Goal: Task Accomplishment & Management: Complete application form

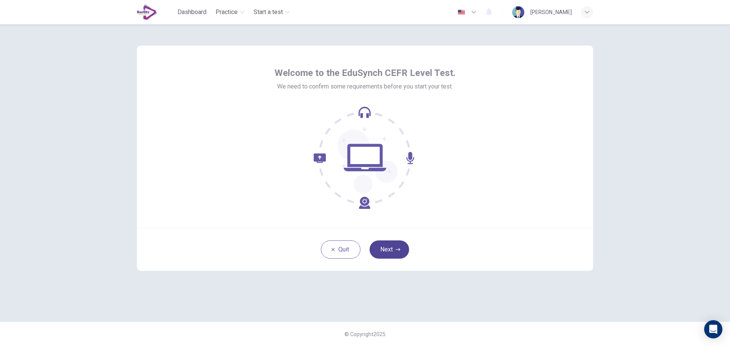
click at [384, 250] on button "Next" at bounding box center [390, 250] width 40 height 18
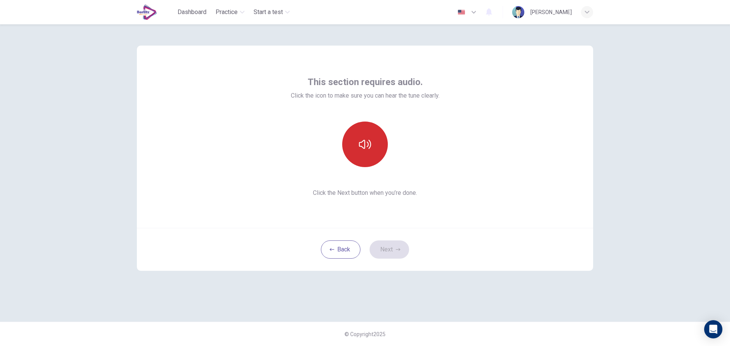
click at [371, 151] on button "button" at bounding box center [365, 145] width 46 height 46
click at [371, 149] on icon "button" at bounding box center [365, 144] width 12 height 12
click at [391, 250] on button "Next" at bounding box center [390, 250] width 40 height 18
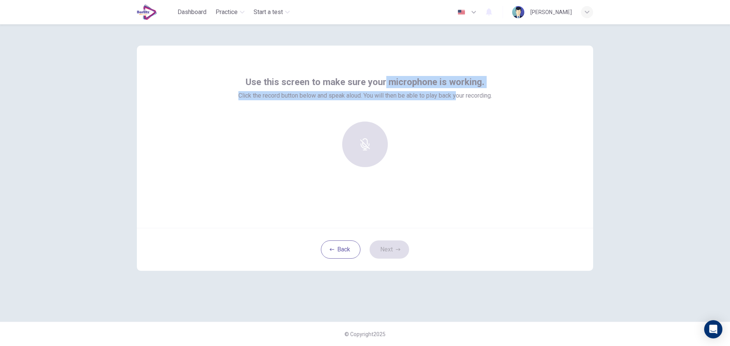
drag, startPoint x: 386, startPoint y: 81, endPoint x: 457, endPoint y: 91, distance: 72.6
click at [457, 91] on div "Use this screen to make sure your microphone is working. Click the record butto…" at bounding box center [365, 88] width 254 height 24
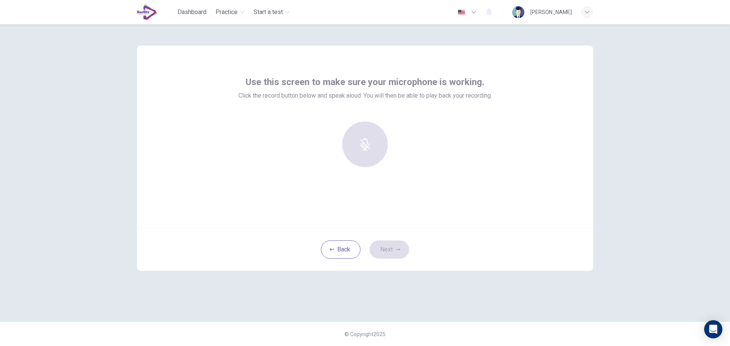
click at [489, 162] on div at bounding box center [365, 148] width 254 height 52
click at [370, 129] on div "Record" at bounding box center [365, 145] width 46 height 46
click at [337, 256] on button "Back" at bounding box center [341, 250] width 40 height 18
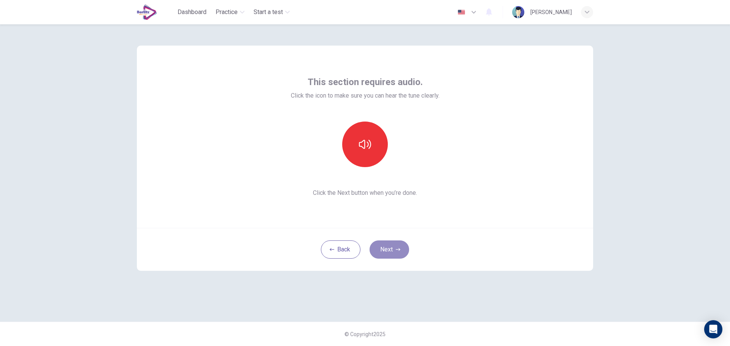
click at [392, 249] on button "Next" at bounding box center [390, 250] width 40 height 18
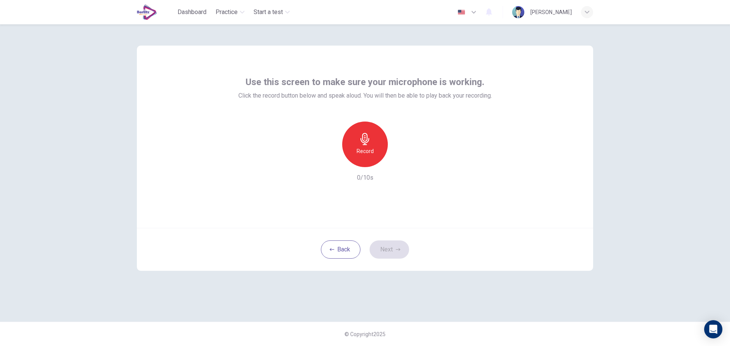
click at [476, 13] on icon "button" at bounding box center [474, 12] width 5 height 3
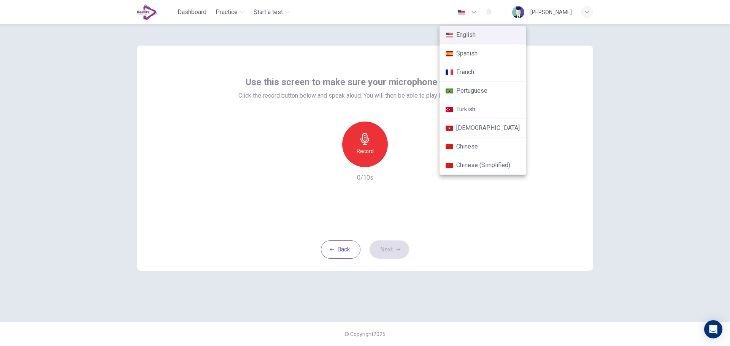
click at [616, 151] on div at bounding box center [365, 173] width 730 height 346
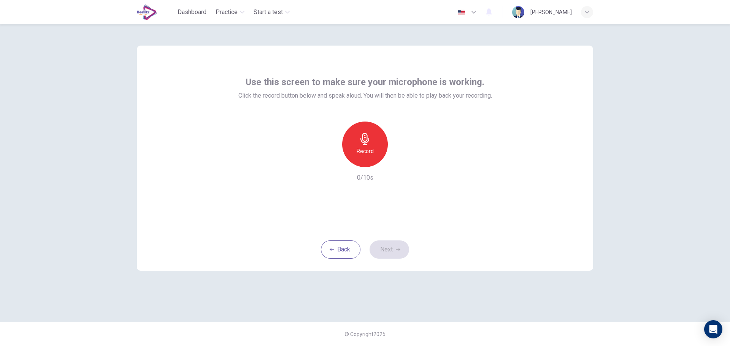
click at [372, 148] on h6 "Record" at bounding box center [365, 151] width 17 height 9
click at [377, 150] on div "Record" at bounding box center [365, 145] width 46 height 46
click at [402, 246] on button "Next" at bounding box center [390, 250] width 40 height 18
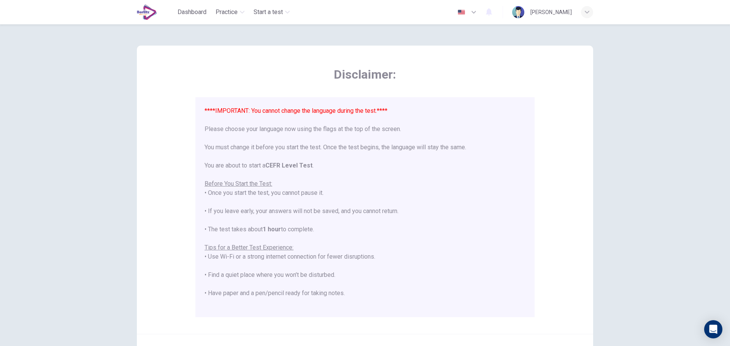
click at [376, 111] on font "****IMPORTANT: You cannot change the language during the test.****" at bounding box center [296, 110] width 183 height 7
click at [297, 131] on div "****IMPORTANT: You cannot change the language during the test.**** Please choos…" at bounding box center [365, 243] width 321 height 274
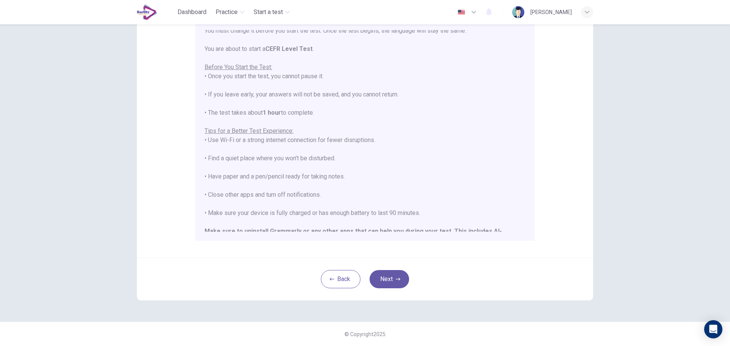
scroll to position [73, 0]
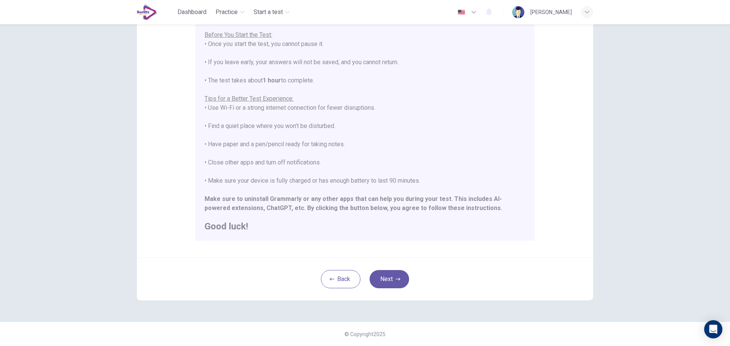
click at [386, 289] on div "Back Next" at bounding box center [365, 279] width 456 height 43
click at [388, 282] on button "Next" at bounding box center [390, 279] width 40 height 18
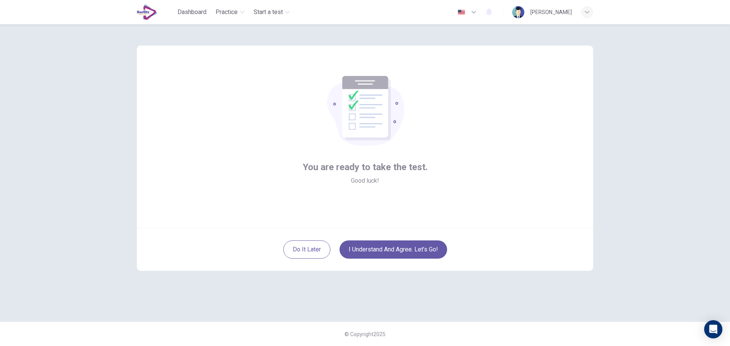
scroll to position [0, 0]
click at [392, 249] on button "I understand and agree. Let’s go!" at bounding box center [394, 250] width 108 height 18
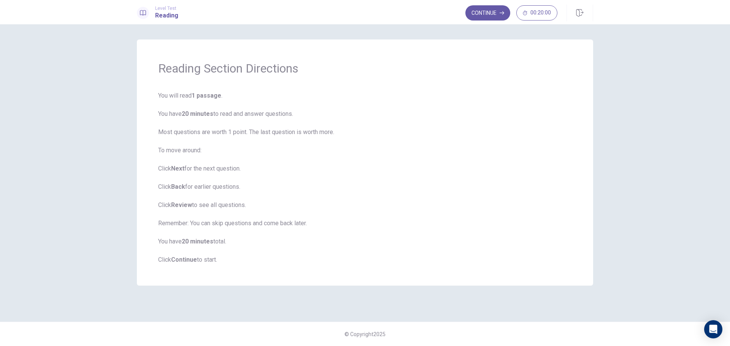
click at [186, 68] on h1 "Reading Section Directions" at bounding box center [365, 68] width 414 height 15
click at [262, 73] on h1 "Reading Section Directions" at bounding box center [365, 68] width 414 height 15
click at [220, 99] on b "1 passage" at bounding box center [207, 95] width 30 height 7
click at [219, 117] on span "You will read 1 passage . You have 20 minutes to read and answer questions. Mos…" at bounding box center [365, 177] width 414 height 173
click at [298, 110] on span "You will read 1 passage . You have 20 minutes to read and answer questions. Mos…" at bounding box center [365, 177] width 414 height 173
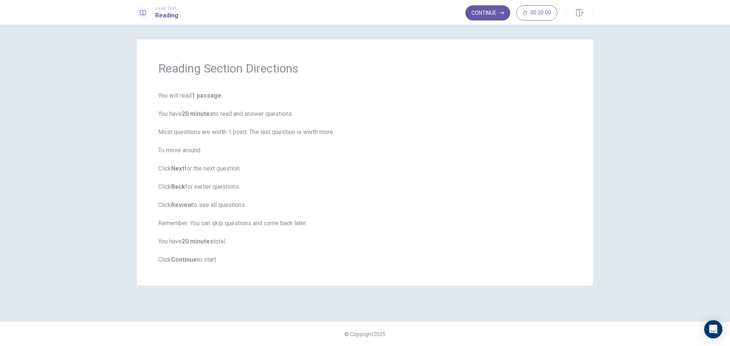
click at [243, 173] on span "You will read 1 passage . You have 20 minutes to read and answer questions. Mos…" at bounding box center [365, 177] width 414 height 173
drag, startPoint x: 198, startPoint y: 189, endPoint x: 251, endPoint y: 187, distance: 52.5
click at [251, 187] on span "You will read 1 passage . You have 20 minutes to read and answer questions. Mos…" at bounding box center [365, 177] width 414 height 173
click at [484, 12] on button "Continue" at bounding box center [487, 12] width 45 height 15
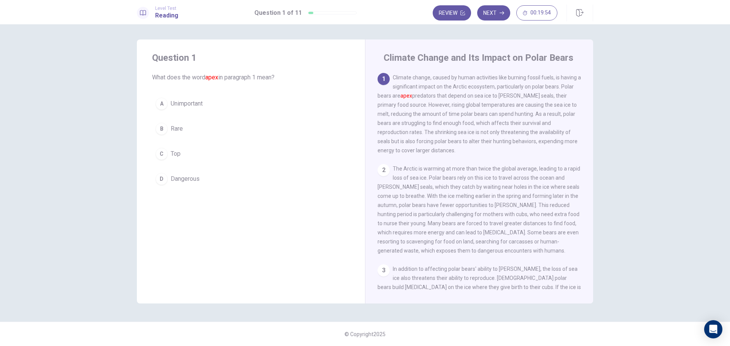
drag, startPoint x: 193, startPoint y: 79, endPoint x: 208, endPoint y: 78, distance: 14.9
click at [208, 78] on span "What does the word apex in paragraph 1 mean?" at bounding box center [251, 77] width 198 height 9
drag, startPoint x: 229, startPoint y: 78, endPoint x: 262, endPoint y: 77, distance: 33.5
click at [260, 77] on span "What does the word apex in paragraph 1 mean?" at bounding box center [251, 77] width 198 height 9
click at [284, 76] on span "What does the word apex in paragraph 1 mean?" at bounding box center [251, 77] width 198 height 9
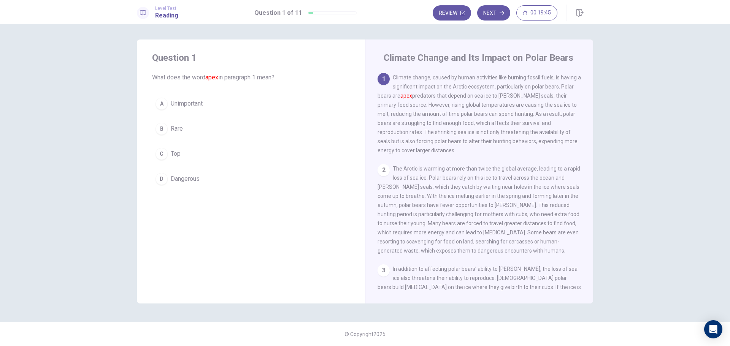
drag, startPoint x: 208, startPoint y: 77, endPoint x: 220, endPoint y: 77, distance: 11.4
click at [218, 77] on font "apex" at bounding box center [211, 77] width 13 height 7
drag, startPoint x: 220, startPoint y: 77, endPoint x: 206, endPoint y: 80, distance: 14.3
click at [206, 80] on span "What does the word apex in paragraph 1 mean?" at bounding box center [251, 77] width 198 height 9
drag, startPoint x: 208, startPoint y: 76, endPoint x: 221, endPoint y: 77, distance: 13.7
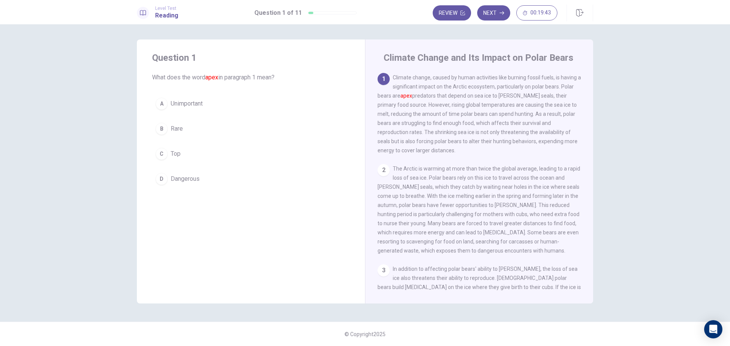
click at [221, 77] on span "What does the word apex in paragraph 1 mean?" at bounding box center [251, 77] width 198 height 9
drag, startPoint x: 391, startPoint y: 98, endPoint x: 413, endPoint y: 95, distance: 22.3
click at [413, 95] on span "Climate change, caused by human activities like burning fossil fuels, is having…" at bounding box center [479, 114] width 203 height 79
drag, startPoint x: 414, startPoint y: 98, endPoint x: 535, endPoint y: 100, distance: 120.6
click at [535, 100] on div "1 Climate change, caused by human activities like burning fossil fuels, is havi…" at bounding box center [480, 114] width 204 height 82
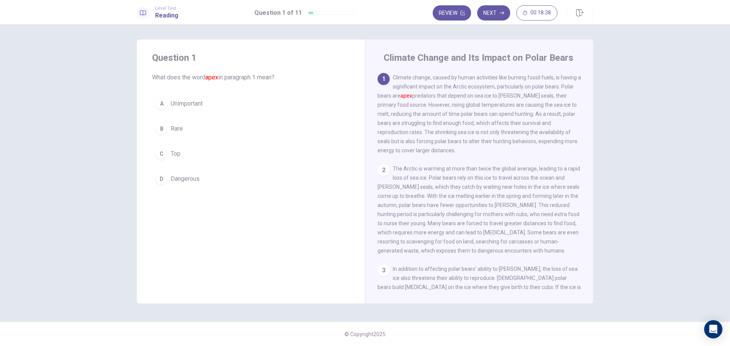
click at [383, 175] on div "2" at bounding box center [384, 170] width 12 height 12
click at [498, 89] on span "Climate change, caused by human activities like burning fossil fuels, is having…" at bounding box center [479, 114] width 203 height 79
click at [406, 60] on h4 "Climate Change and Its Impact on Polar Bears" at bounding box center [479, 58] width 190 height 12
click at [477, 62] on h4 "Climate Change and Its Impact on Polar Bears" at bounding box center [479, 58] width 190 height 12
click at [566, 58] on h4 "Climate Change and Its Impact on Polar Bears" at bounding box center [479, 58] width 190 height 12
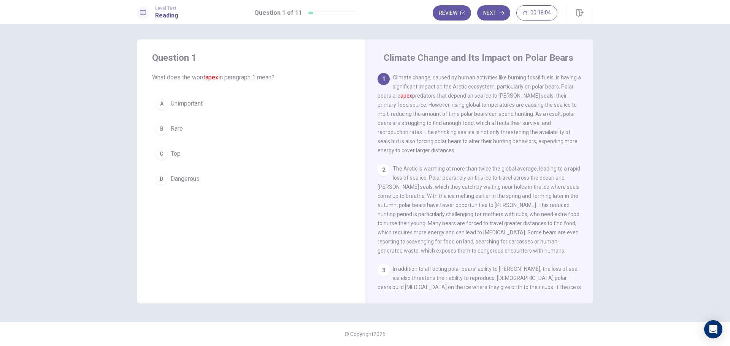
click at [505, 59] on h4 "Climate Change and Its Impact on Polar Bears" at bounding box center [479, 58] width 190 height 12
click at [563, 59] on h4 "Climate Change and Its Impact on Polar Bears" at bounding box center [479, 58] width 190 height 12
click at [528, 57] on h4 "Climate Change and Its Impact on Polar Bears" at bounding box center [479, 58] width 190 height 12
drag, startPoint x: 519, startPoint y: 58, endPoint x: 508, endPoint y: 57, distance: 11.4
click at [509, 58] on h4 "Climate Change and Its Impact on Polar Bears" at bounding box center [479, 58] width 190 height 12
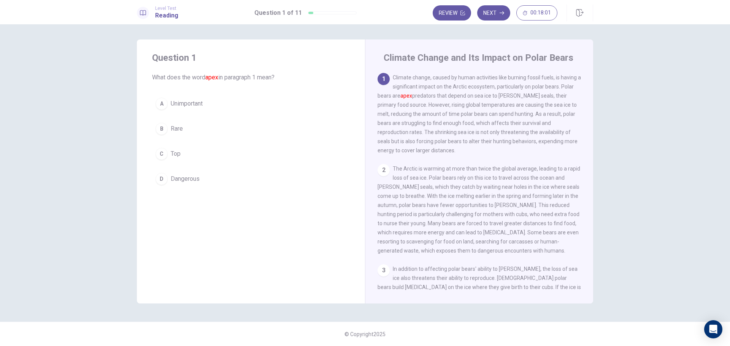
click at [386, 62] on h4 "Climate Change and Its Impact on Polar Bears" at bounding box center [479, 58] width 190 height 12
click at [512, 77] on span "Climate change, caused by human activities like burning fossil fuels, is having…" at bounding box center [479, 114] width 203 height 79
click at [552, 79] on span "Climate change, caused by human activities like burning fossil fuels, is having…" at bounding box center [479, 114] width 203 height 79
click at [567, 76] on span "Climate change, caused by human activities like burning fossil fuels, is having…" at bounding box center [479, 114] width 203 height 79
click at [421, 87] on span "Climate change, caused by human activities like burning fossil fuels, is having…" at bounding box center [479, 114] width 203 height 79
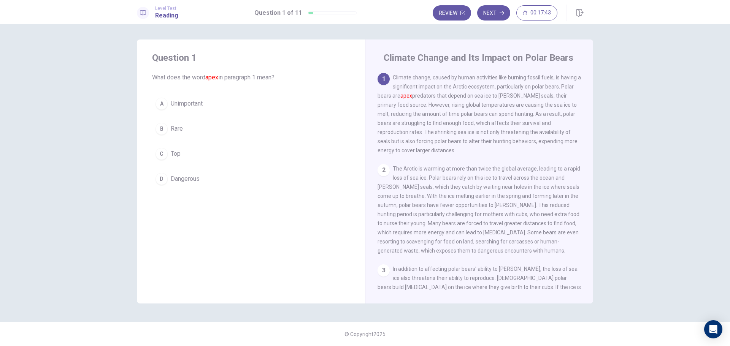
drag, startPoint x: 475, startPoint y: 88, endPoint x: 495, endPoint y: 89, distance: 20.2
click at [495, 89] on span "Climate change, caused by human activities like burning fossil fuels, is having…" at bounding box center [479, 114] width 203 height 79
drag, startPoint x: 400, startPoint y: 98, endPoint x: 418, endPoint y: 97, distance: 17.1
click at [418, 97] on span "Climate change, caused by human activities like burning fossil fuels, is having…" at bounding box center [479, 114] width 203 height 79
drag, startPoint x: 414, startPoint y: 97, endPoint x: 437, endPoint y: 98, distance: 22.5
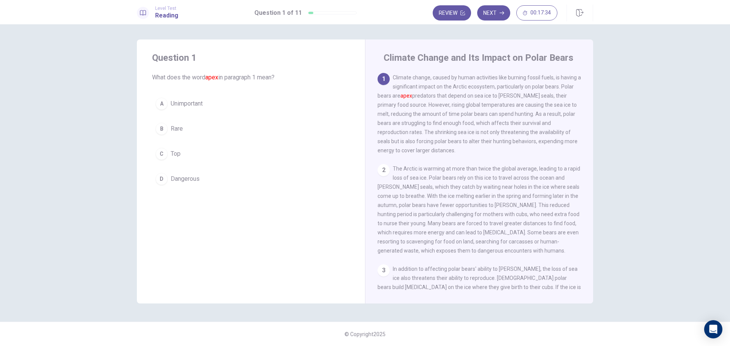
click at [437, 98] on span "Climate change, caused by human activities like burning fossil fuels, is having…" at bounding box center [479, 114] width 203 height 79
drag, startPoint x: 394, startPoint y: 106, endPoint x: 375, endPoint y: 108, distance: 19.2
click at [375, 108] on div "Climate Change and Its Impact on Polar Bears 1 Climate change, caused by human …" at bounding box center [479, 172] width 228 height 264
click at [455, 14] on button "Review" at bounding box center [452, 12] width 38 height 15
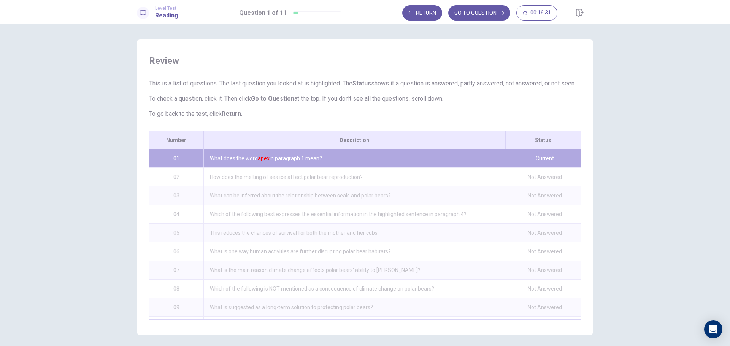
click at [160, 83] on p "This is a list of questions. The last question you looked at is highlighted. Th…" at bounding box center [365, 83] width 432 height 9
click at [265, 162] on font "apex" at bounding box center [264, 159] width 12 height 6
click at [318, 168] on div "What does the word apex in paragraph 1 mean?" at bounding box center [355, 158] width 305 height 18
click at [355, 167] on div "What does the word apex in paragraph 1 mean?" at bounding box center [355, 158] width 305 height 18
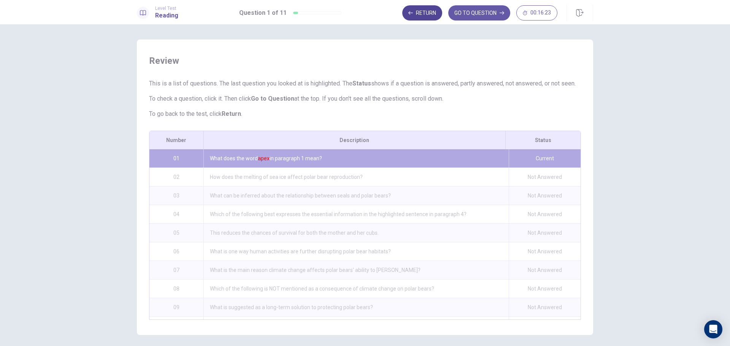
click at [431, 12] on button "Return" at bounding box center [422, 12] width 40 height 15
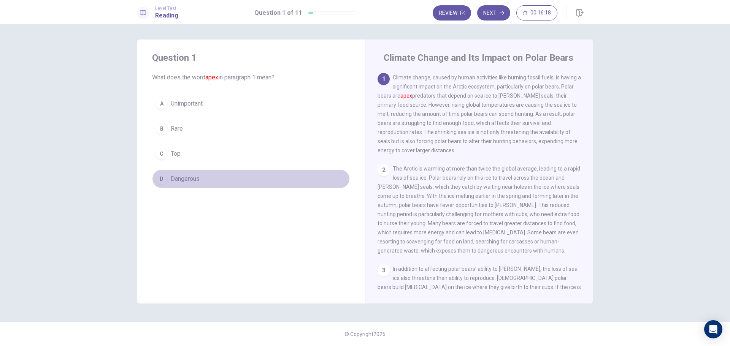
click at [181, 179] on span "Dangerous" at bounding box center [185, 179] width 29 height 9
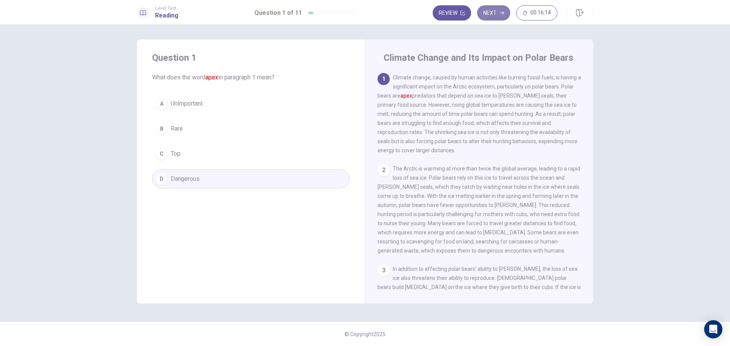
click at [495, 9] on button "Next" at bounding box center [493, 12] width 33 height 15
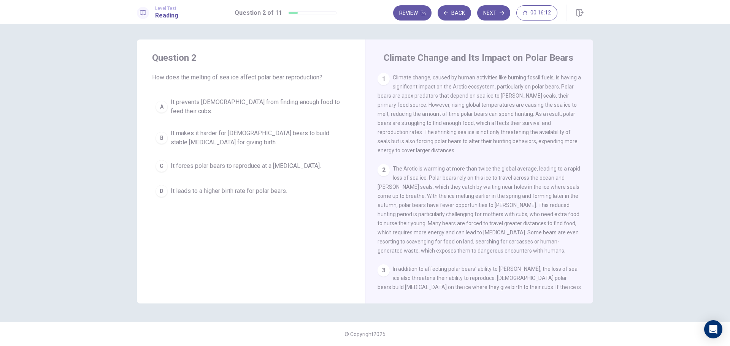
click at [164, 86] on div "Question 2 How does the melting of sea ice affect polar bear reproduction? A It…" at bounding box center [251, 126] width 228 height 173
drag, startPoint x: 193, startPoint y: 78, endPoint x: 216, endPoint y: 78, distance: 22.8
click at [213, 78] on span "How does the melting of sea ice affect polar bear reproduction?" at bounding box center [251, 77] width 198 height 9
drag, startPoint x: 192, startPoint y: 78, endPoint x: 209, endPoint y: 77, distance: 16.8
click at [209, 77] on span "How does the melting of sea ice affect polar bear reproduction?" at bounding box center [251, 77] width 198 height 9
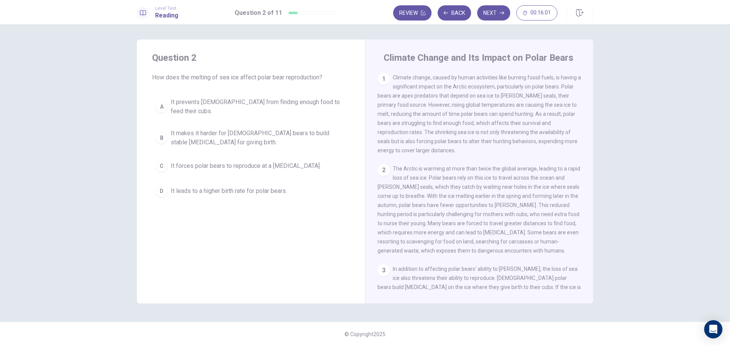
drag, startPoint x: 192, startPoint y: 79, endPoint x: 212, endPoint y: 76, distance: 20.0
click at [212, 76] on span "How does the melting of sea ice affect polar bear reproduction?" at bounding box center [251, 77] width 198 height 9
drag, startPoint x: 211, startPoint y: 79, endPoint x: 194, endPoint y: 75, distance: 18.0
click at [194, 76] on span "How does the melting of sea ice affect polar bear reproduction?" at bounding box center [251, 77] width 198 height 9
drag, startPoint x: 194, startPoint y: 77, endPoint x: 213, endPoint y: 78, distance: 19.8
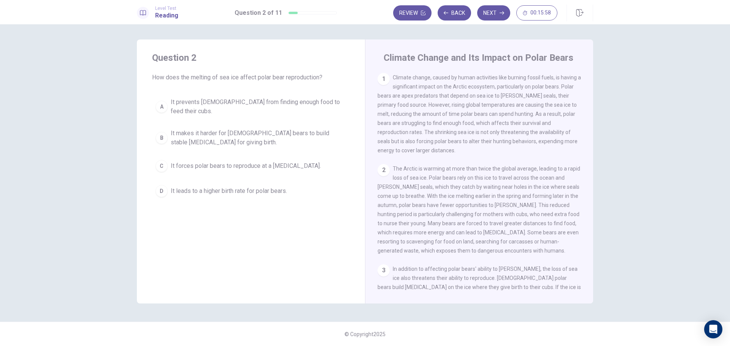
click at [213, 78] on span "How does the melting of sea ice affect polar bear reproduction?" at bounding box center [251, 77] width 198 height 9
click at [160, 103] on div "A" at bounding box center [162, 107] width 12 height 12
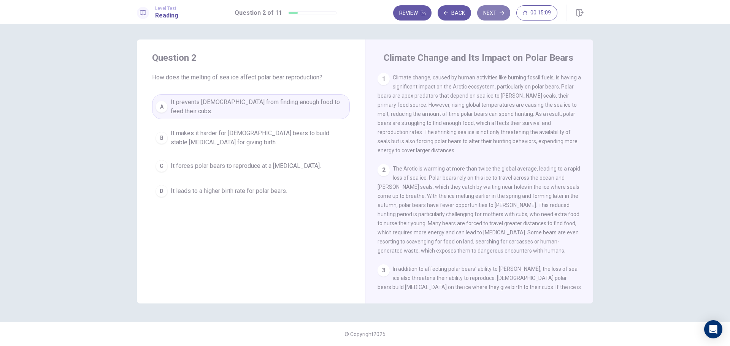
click at [495, 17] on button "Next" at bounding box center [493, 12] width 33 height 15
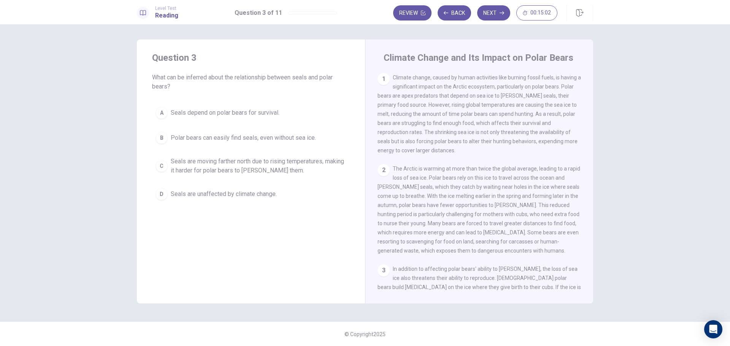
drag, startPoint x: 186, startPoint y: 76, endPoint x: 209, endPoint y: 76, distance: 22.5
click at [209, 76] on span "What can be inferred about the relationship between seals and polar bears?" at bounding box center [251, 82] width 198 height 18
drag, startPoint x: 308, startPoint y: 79, endPoint x: 295, endPoint y: 81, distance: 12.4
click at [295, 81] on span "What can be inferred about the relationship between seals and polar bears?" at bounding box center [251, 82] width 198 height 18
drag, startPoint x: 295, startPoint y: 79, endPoint x: 308, endPoint y: 79, distance: 12.9
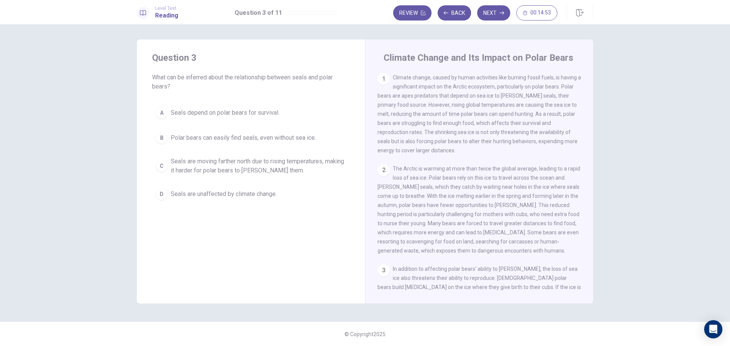
click at [308, 79] on span "What can be inferred about the relationship between seals and polar bears?" at bounding box center [251, 82] width 198 height 18
click at [160, 170] on div "C" at bounding box center [162, 166] width 12 height 12
click at [494, 10] on button "Next" at bounding box center [493, 12] width 33 height 15
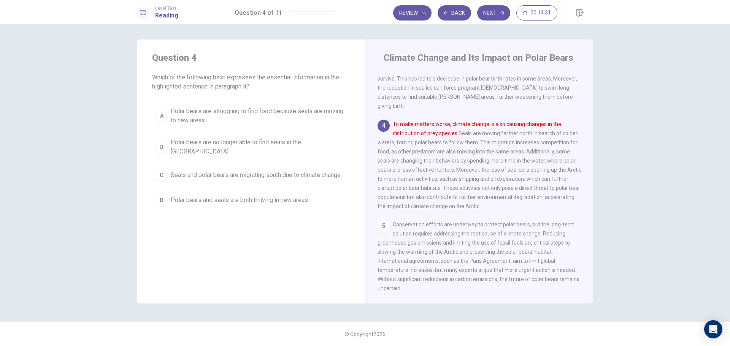
scroll to position [245, 0]
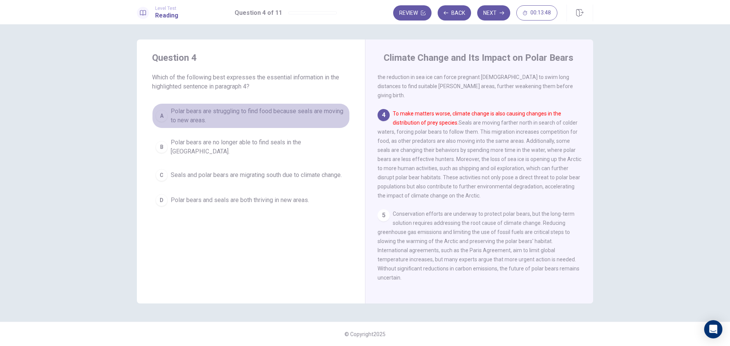
click at [161, 115] on div "A" at bounding box center [162, 116] width 12 height 12
click at [330, 118] on span "Polar bears are struggling to find food because seals are moving to new areas." at bounding box center [259, 116] width 176 height 18
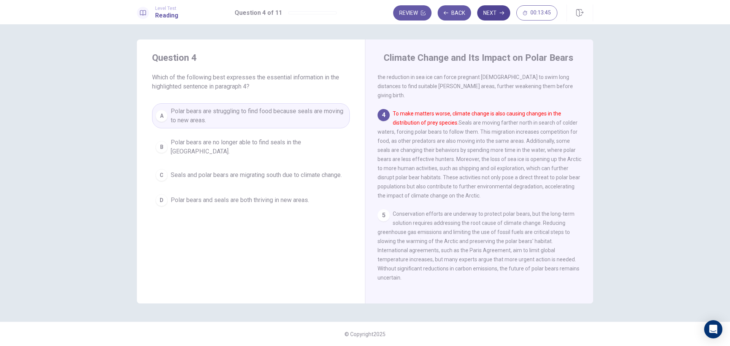
click at [493, 15] on button "Next" at bounding box center [493, 12] width 33 height 15
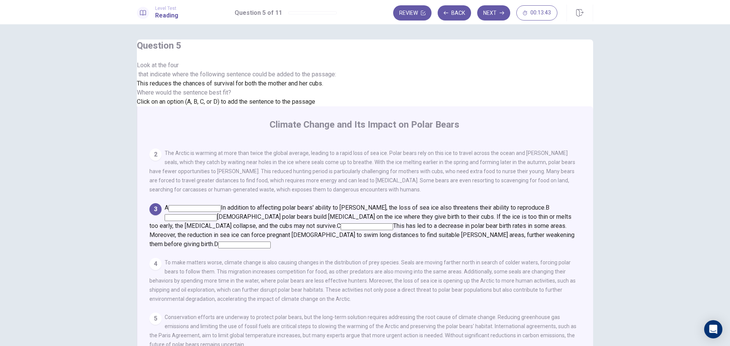
scroll to position [170, 0]
click at [217, 214] on input at bounding box center [191, 217] width 52 height 7
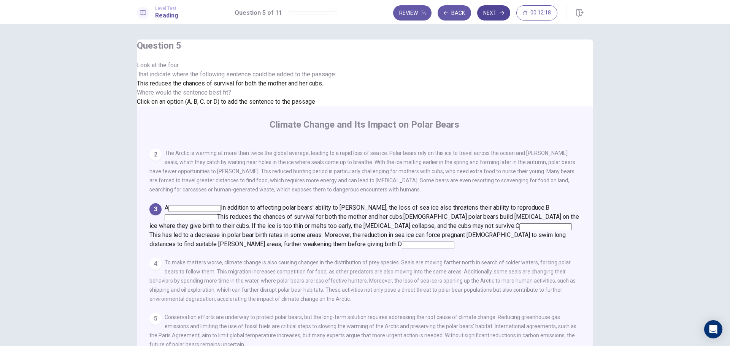
click at [496, 14] on button "Next" at bounding box center [493, 12] width 33 height 15
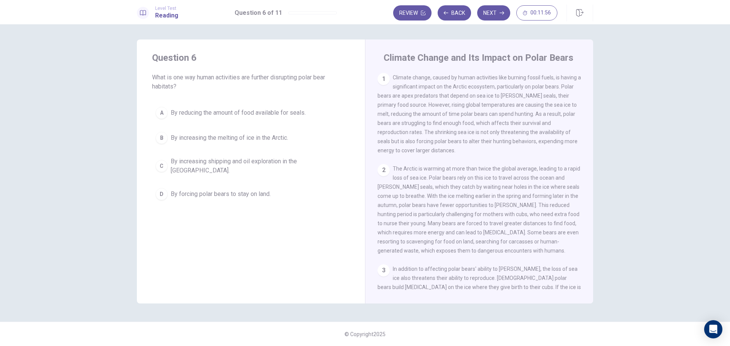
drag, startPoint x: 196, startPoint y: 78, endPoint x: 187, endPoint y: 80, distance: 8.8
click at [187, 80] on span "What is one way human activities are further disrupting polar bear habitats?" at bounding box center [251, 82] width 198 height 18
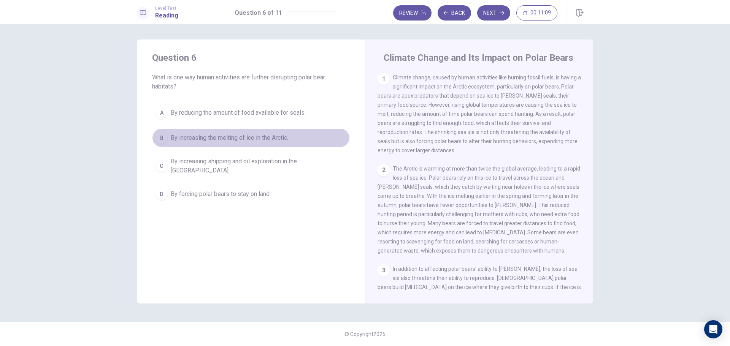
click at [163, 140] on div "B" at bounding box center [162, 138] width 12 height 12
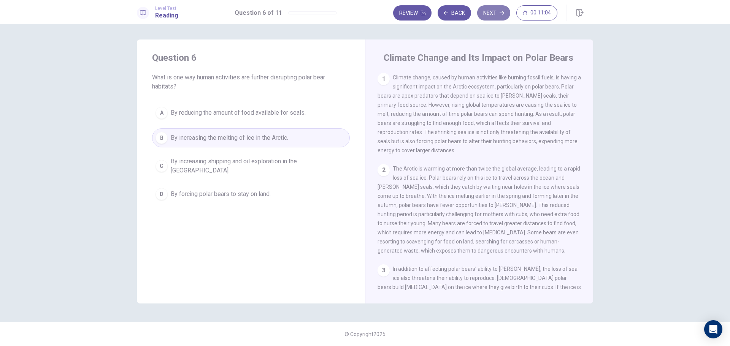
click at [494, 13] on button "Next" at bounding box center [493, 12] width 33 height 15
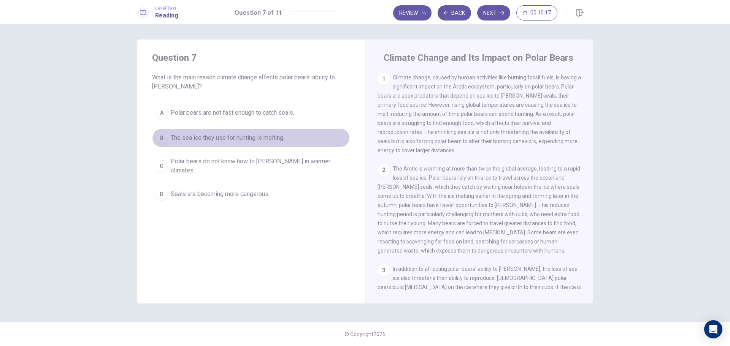
click at [159, 137] on div "B" at bounding box center [162, 138] width 12 height 12
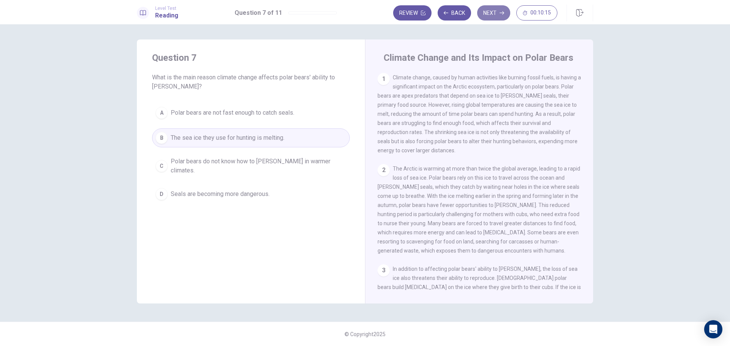
click at [495, 11] on button "Next" at bounding box center [493, 12] width 33 height 15
click at [162, 187] on div "D" at bounding box center [162, 188] width 12 height 12
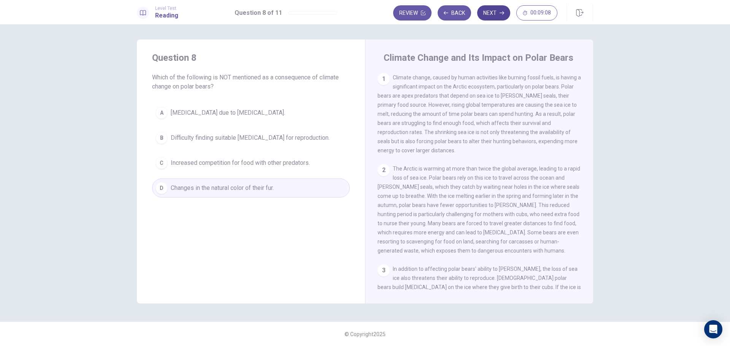
click at [499, 11] on button "Next" at bounding box center [493, 12] width 33 height 15
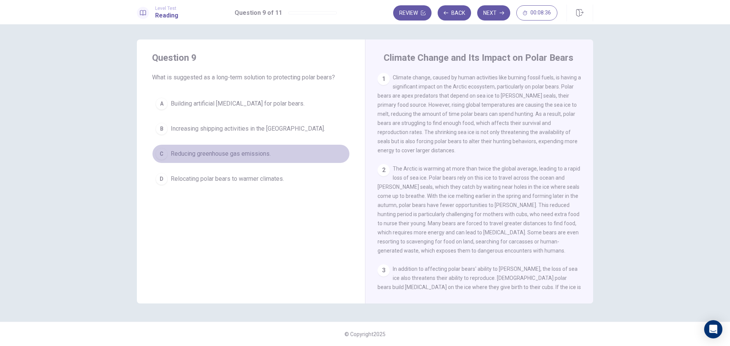
click at [160, 151] on div "C" at bounding box center [162, 154] width 12 height 12
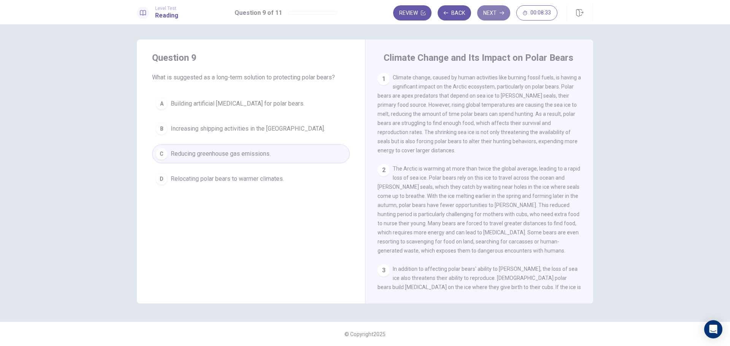
click at [491, 11] on button "Next" at bounding box center [493, 12] width 33 height 15
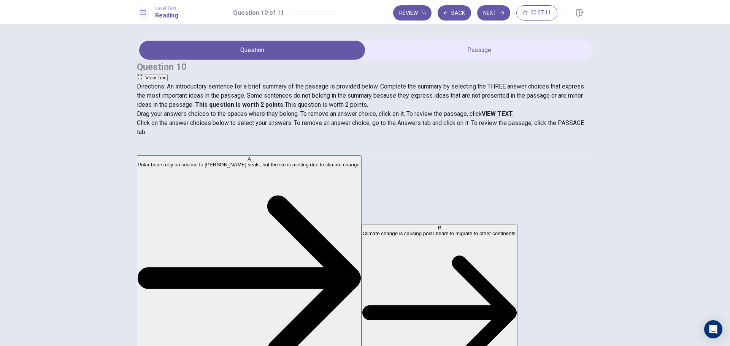
scroll to position [0, 0]
drag, startPoint x: 180, startPoint y: 86, endPoint x: 504, endPoint y: 94, distance: 323.7
click at [499, 94] on span "Directions: An introductory sentence for a brief summary of the passage is prov…" at bounding box center [360, 95] width 447 height 25
drag, startPoint x: 194, startPoint y: 189, endPoint x: 342, endPoint y: 192, distance: 148.7
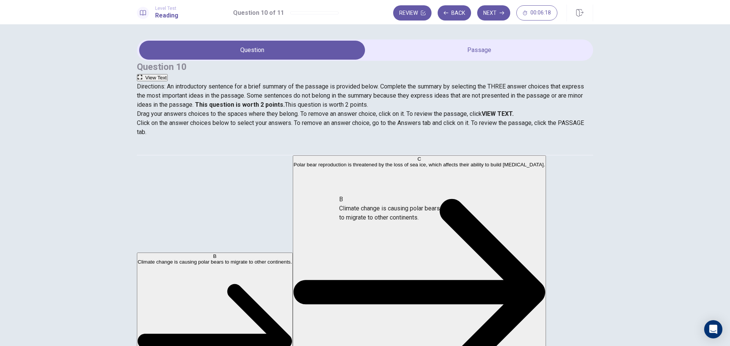
drag, startPoint x: 191, startPoint y: 189, endPoint x: 380, endPoint y: 214, distance: 191.0
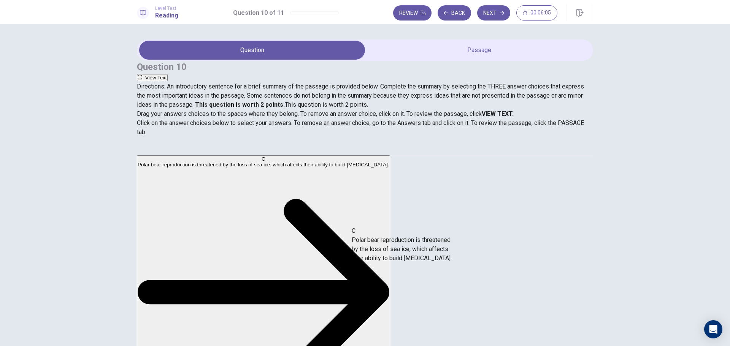
drag, startPoint x: 205, startPoint y: 195, endPoint x: 407, endPoint y: 252, distance: 209.4
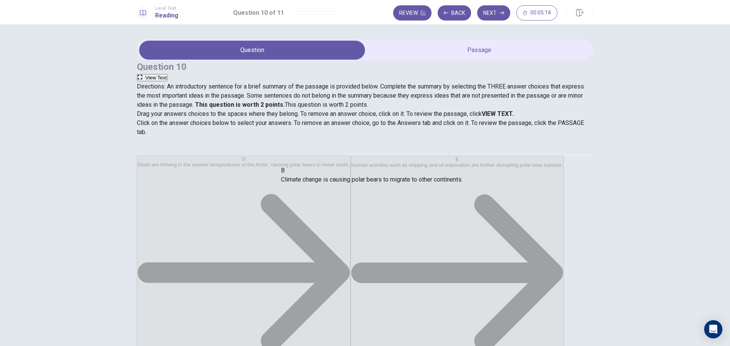
drag, startPoint x: 358, startPoint y: 222, endPoint x: 358, endPoint y: 178, distance: 44.1
drag, startPoint x: 293, startPoint y: 222, endPoint x: 294, endPoint y: 171, distance: 50.6
drag, startPoint x: 367, startPoint y: 219, endPoint x: 369, endPoint y: 172, distance: 47.2
drag, startPoint x: 442, startPoint y: 220, endPoint x: 507, endPoint y: 175, distance: 79.9
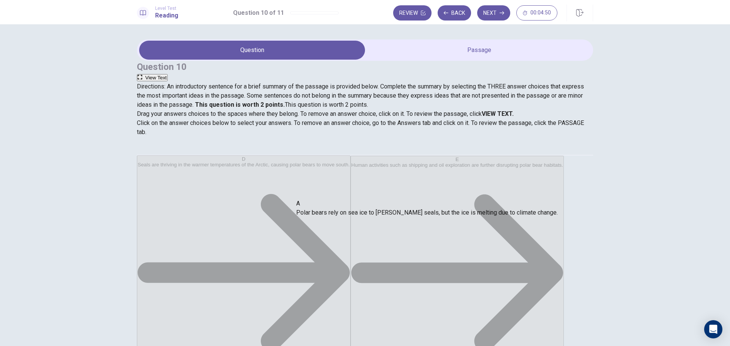
drag, startPoint x: 455, startPoint y: 194, endPoint x: 469, endPoint y: 218, distance: 28.3
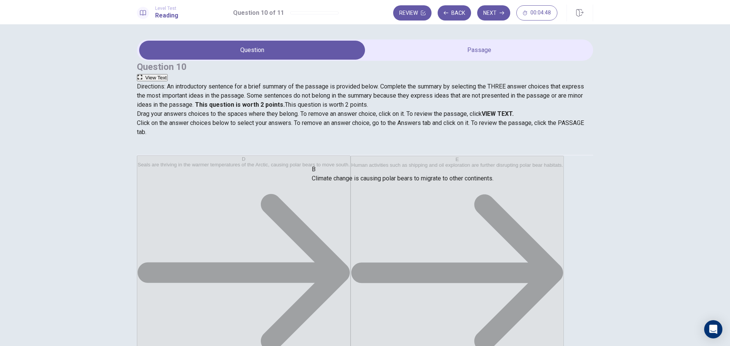
drag, startPoint x: 432, startPoint y: 221, endPoint x: 464, endPoint y: 176, distance: 55.8
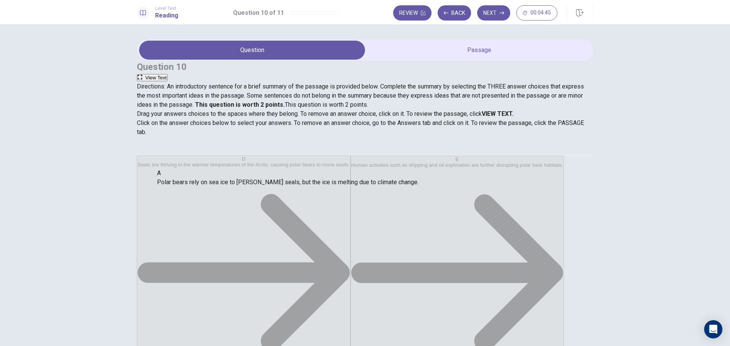
drag, startPoint x: 291, startPoint y: 190, endPoint x: 165, endPoint y: 181, distance: 126.2
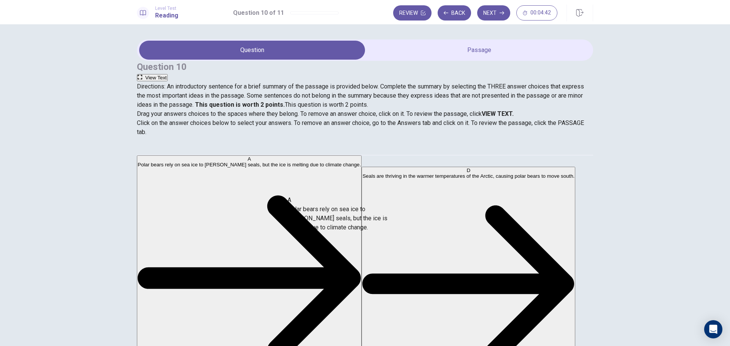
drag, startPoint x: 191, startPoint y: 184, endPoint x: 331, endPoint y: 213, distance: 142.9
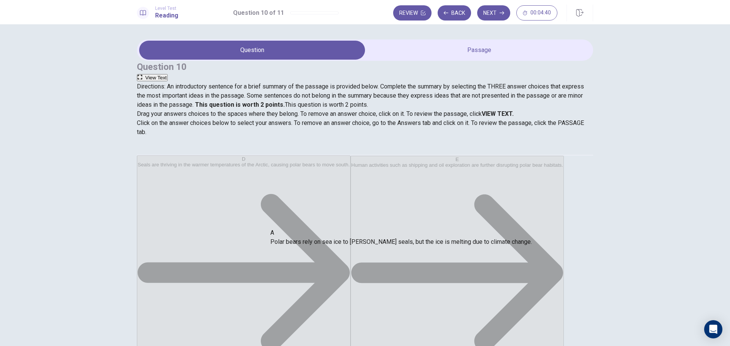
drag, startPoint x: 345, startPoint y: 186, endPoint x: 332, endPoint y: 241, distance: 56.2
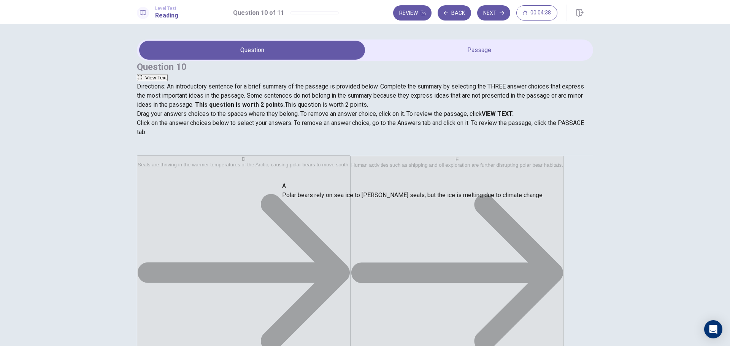
drag, startPoint x: 351, startPoint y: 192, endPoint x: 348, endPoint y: 264, distance: 71.9
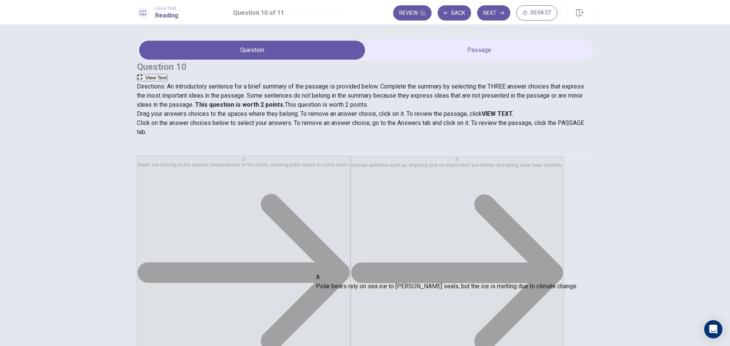
drag, startPoint x: 395, startPoint y: 195, endPoint x: 429, endPoint y: 294, distance: 104.5
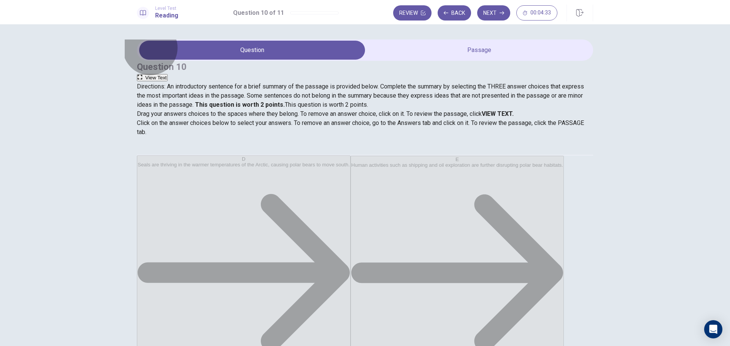
click at [168, 74] on button "View Text" at bounding box center [152, 77] width 31 height 7
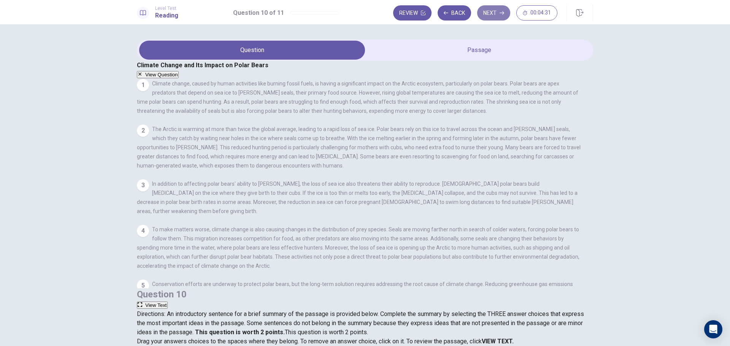
click at [493, 10] on button "Next" at bounding box center [493, 12] width 33 height 15
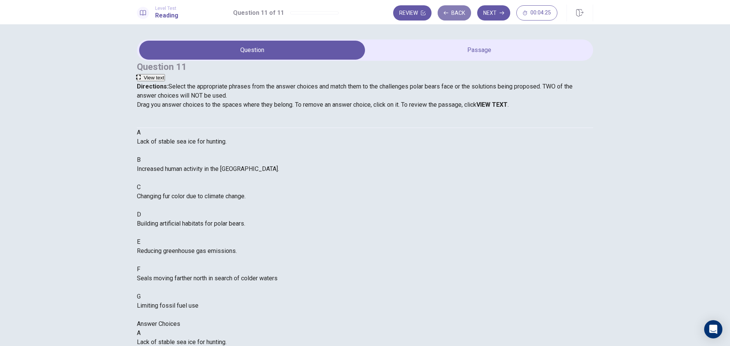
click at [454, 8] on button "Back" at bounding box center [454, 12] width 33 height 15
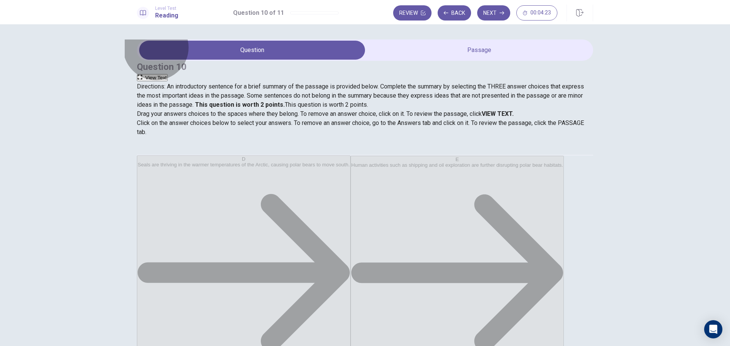
click at [168, 74] on button "View Text" at bounding box center [152, 77] width 31 height 7
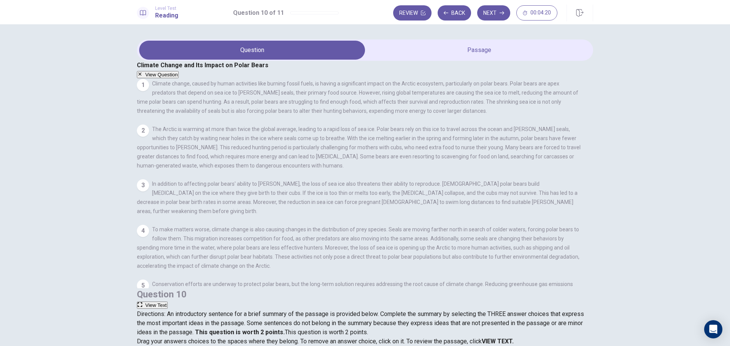
drag, startPoint x: 165, startPoint y: 82, endPoint x: 211, endPoint y: 86, distance: 45.8
click at [211, 86] on span "Climate change, caused by human activities like burning fossil fuels, is having…" at bounding box center [358, 97] width 442 height 33
click at [171, 133] on span "The Arctic is warming at more than twice the global average, leading to a rapid…" at bounding box center [359, 147] width 444 height 43
click at [222, 202] on div "3 In addition to affecting polar bears' ability to [PERSON_NAME], the loss of s…" at bounding box center [359, 197] width 445 height 37
drag, startPoint x: 219, startPoint y: 55, endPoint x: 225, endPoint y: 57, distance: 6.6
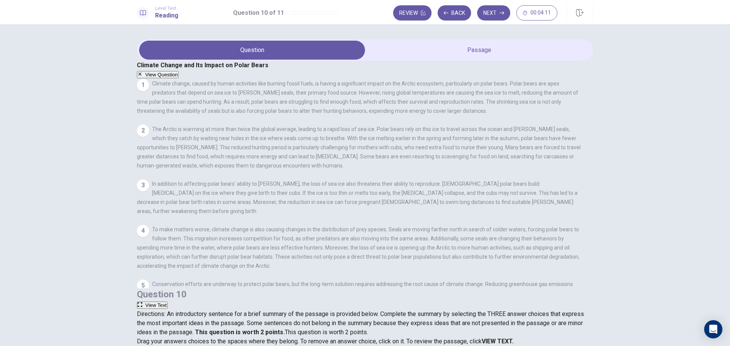
click at [220, 61] on h4 "Climate Change and Its Impact on Polar Bears" at bounding box center [365, 65] width 456 height 9
click at [327, 61] on h4 "Climate Change and Its Impact on Polar Bears" at bounding box center [365, 65] width 456 height 9
click at [419, 61] on div "Climate Change and Its Impact on Polar Bears View Question 1 Climate change, ca…" at bounding box center [365, 175] width 456 height 228
click at [493, 12] on button "Next" at bounding box center [493, 12] width 33 height 15
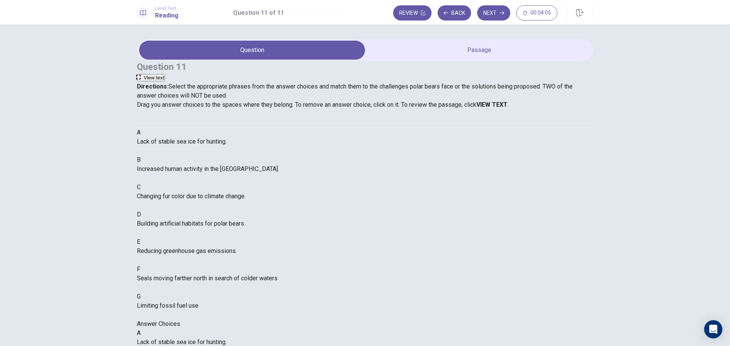
click at [194, 83] on span "Directions: Select the appropriate phrases from the answer choices and match th…" at bounding box center [355, 91] width 436 height 16
click at [254, 92] on div "Directions: Select the appropriate phrases from the answer choices and match th…" at bounding box center [365, 91] width 456 height 18
click at [286, 90] on div "Directions: Select the appropriate phrases from the answer choices and match th…" at bounding box center [365, 91] width 456 height 18
click at [314, 85] on span "Directions: Select the appropriate phrases from the answer choices and match th…" at bounding box center [355, 91] width 436 height 16
drag, startPoint x: 185, startPoint y: 176, endPoint x: 345, endPoint y: 193, distance: 160.6
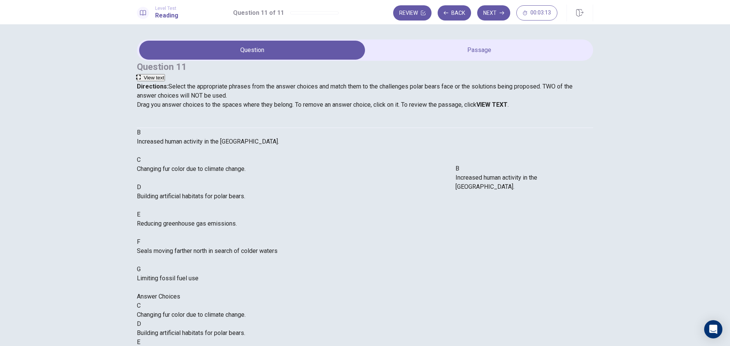
drag, startPoint x: 189, startPoint y: 176, endPoint x: 495, endPoint y: 183, distance: 305.8
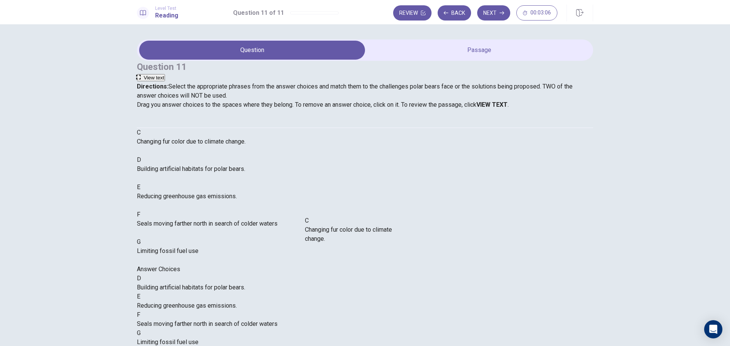
drag, startPoint x: 194, startPoint y: 176, endPoint x: 349, endPoint y: 234, distance: 165.7
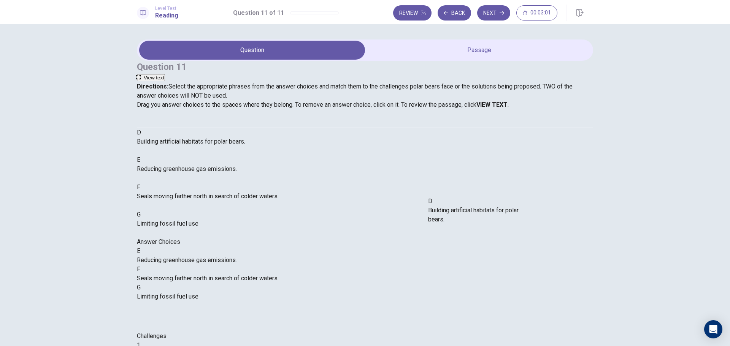
drag, startPoint x: 201, startPoint y: 180, endPoint x: 470, endPoint y: 215, distance: 271.1
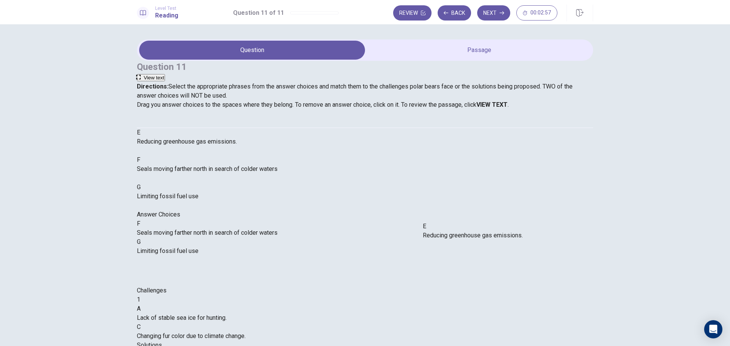
drag, startPoint x: 211, startPoint y: 178, endPoint x: 483, endPoint y: 242, distance: 279.9
drag, startPoint x: 192, startPoint y: 174, endPoint x: 498, endPoint y: 261, distance: 318.6
drag, startPoint x: 204, startPoint y: 173, endPoint x: 529, endPoint y: 255, distance: 334.9
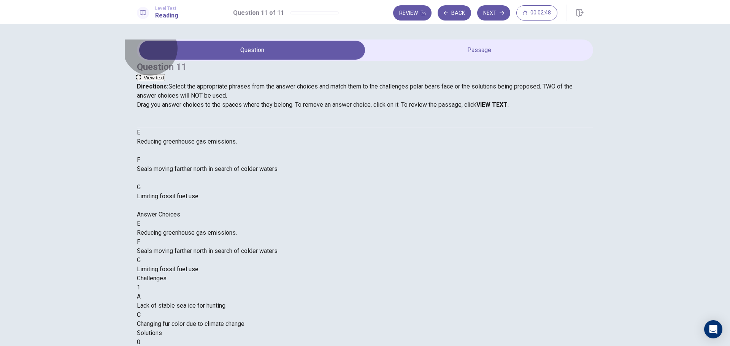
click at [164, 75] on span "View text" at bounding box center [154, 78] width 21 height 6
click at [479, 1] on div "Level Test Reading Question 11 of 11 Review Back Next 00:02:47" at bounding box center [365, 12] width 730 height 24
click at [492, 13] on button "Next" at bounding box center [493, 12] width 33 height 15
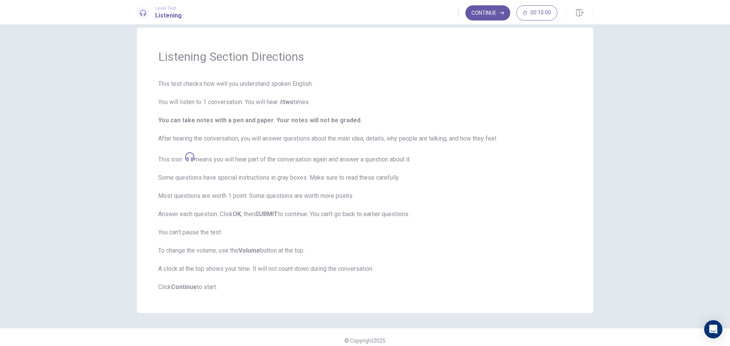
scroll to position [18, 0]
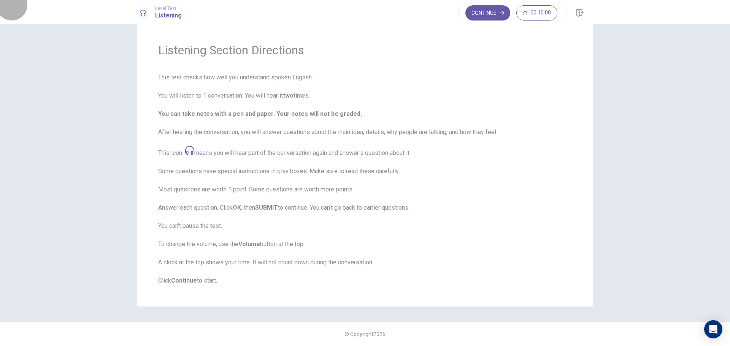
click at [458, 11] on button "button" at bounding box center [459, 13] width 2 height 7
click at [458, 12] on button "button" at bounding box center [459, 13] width 2 height 7
click at [459, 15] on icon "button" at bounding box center [459, 15] width 0 height 0
click at [459, 16] on icon "button" at bounding box center [463, 19] width 9 height 7
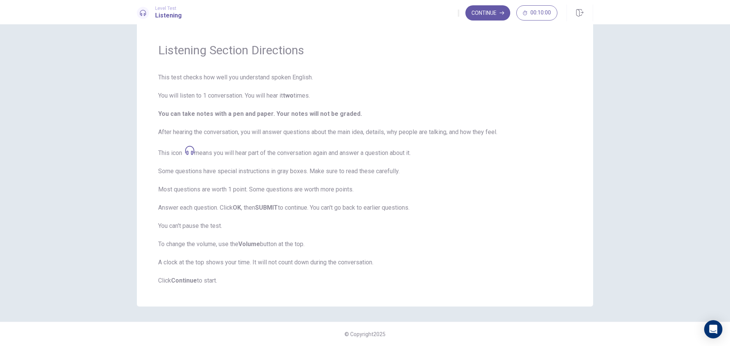
click at [191, 151] on icon at bounding box center [189, 150] width 9 height 9
click at [459, 15] on icon "button" at bounding box center [459, 15] width 0 height 0
click at [187, 151] on icon at bounding box center [189, 150] width 9 height 9
click at [190, 152] on icon at bounding box center [189, 150] width 9 height 9
click at [139, 11] on div at bounding box center [143, 13] width 12 height 12
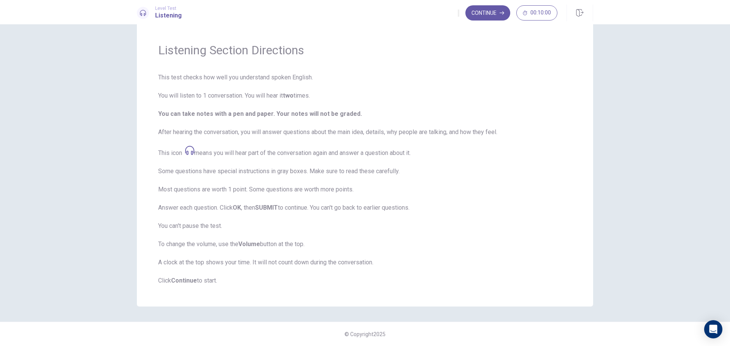
click at [144, 11] on icon at bounding box center [143, 13] width 6 height 6
click at [486, 1] on div "Level Test Listening Continue 00:10:00" at bounding box center [365, 12] width 730 height 24
click at [480, 11] on button "Continue" at bounding box center [487, 12] width 45 height 15
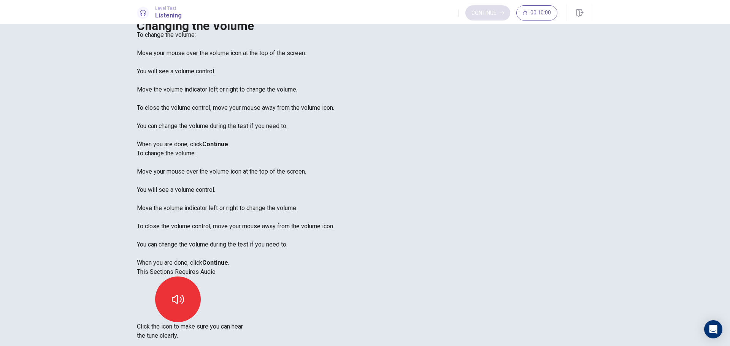
scroll to position [0, 0]
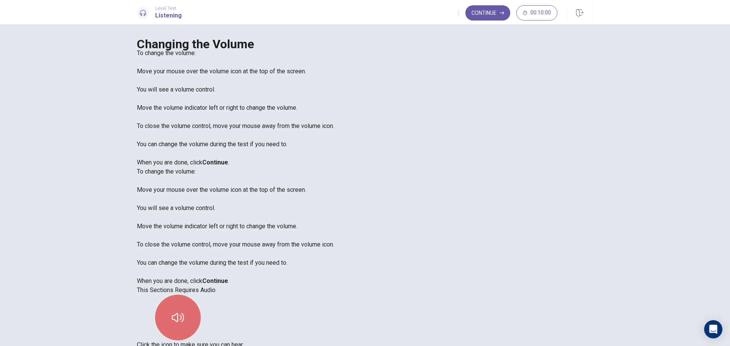
click at [184, 312] on icon "button" at bounding box center [178, 318] width 12 height 12
click at [459, 15] on icon "button" at bounding box center [459, 15] width 0 height 0
click at [181, 130] on div "To change the volume: Move your mouse over the volume icon at the top of the sc…" at bounding box center [365, 108] width 456 height 119
click at [195, 134] on div "To change the volume: Move your mouse over the volume icon at the top of the sc…" at bounding box center [365, 108] width 456 height 119
click at [238, 144] on div "To change the volume: Move your mouse over the volume icon at the top of the sc…" at bounding box center [365, 108] width 456 height 119
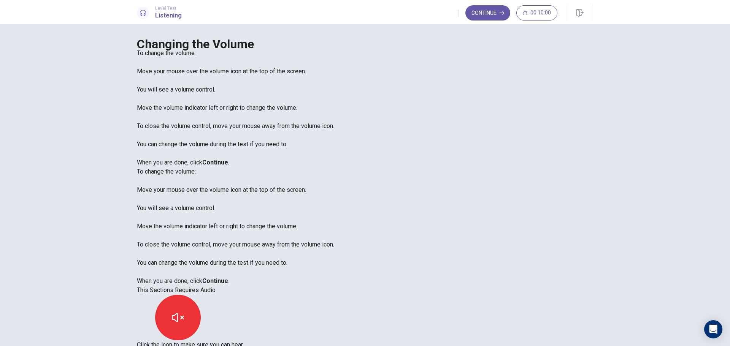
drag, startPoint x: 203, startPoint y: 242, endPoint x: 202, endPoint y: 246, distance: 3.9
click at [202, 167] on div "To change the volume: Move your mouse over the volume icon at the top of the sc…" at bounding box center [365, 108] width 456 height 119
drag, startPoint x: 498, startPoint y: 13, endPoint x: 488, endPoint y: 24, distance: 14.6
click at [497, 13] on button "Continue" at bounding box center [487, 12] width 45 height 15
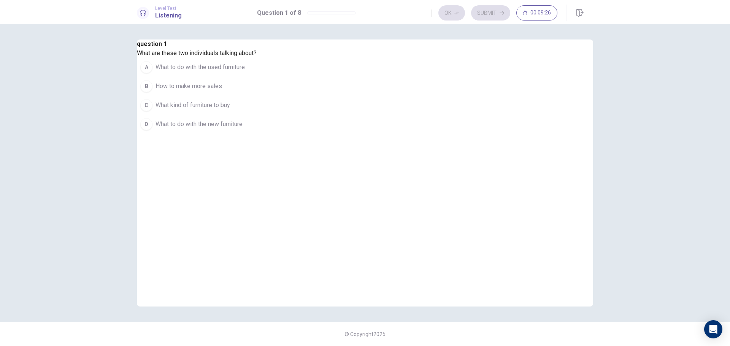
click at [243, 129] on span "What to do with the new furniture" at bounding box center [199, 124] width 87 height 9
click at [230, 110] on span "What kind of furniture to buy" at bounding box center [193, 105] width 75 height 9
click at [245, 72] on span "What to do with the used furniture" at bounding box center [200, 67] width 89 height 9
click at [451, 12] on button "Ok" at bounding box center [451, 12] width 27 height 15
click at [502, 13] on icon "button" at bounding box center [502, 13] width 5 height 5
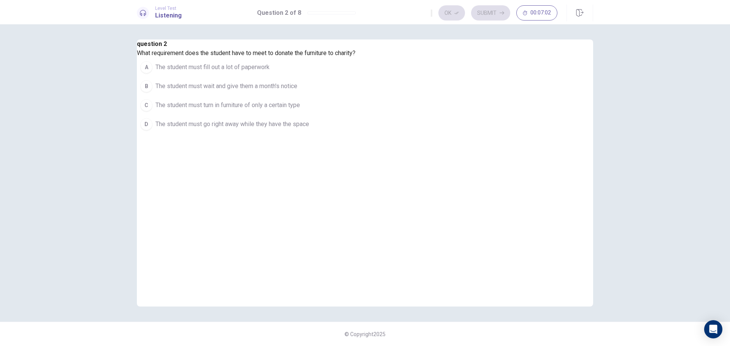
click at [152, 130] on div "D" at bounding box center [146, 124] width 12 height 12
drag, startPoint x: 449, startPoint y: 14, endPoint x: 474, endPoint y: 15, distance: 24.7
click at [449, 14] on button "Ok" at bounding box center [451, 12] width 27 height 15
click at [487, 15] on button "Submit" at bounding box center [490, 12] width 39 height 15
click at [441, 10] on div "Ok Submit 00:06:42" at bounding box center [494, 12] width 127 height 15
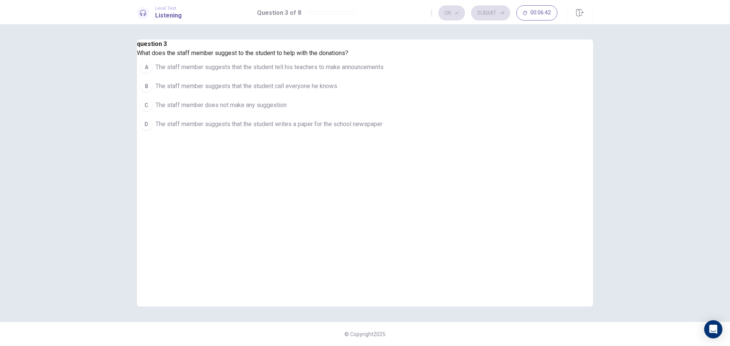
click at [445, 12] on div "Ok Submit 00:06:42" at bounding box center [494, 12] width 127 height 15
click at [450, 13] on div "Ok Submit 00:06:41" at bounding box center [494, 12] width 127 height 15
drag, startPoint x: 556, startPoint y: 86, endPoint x: 480, endPoint y: 43, distance: 87.7
click at [387, 85] on div "question 3 What does the staff member suggest to the student to help with the d…" at bounding box center [262, 173] width 250 height 267
click at [442, 11] on div "Ok Submit 00:06:38" at bounding box center [494, 12] width 127 height 15
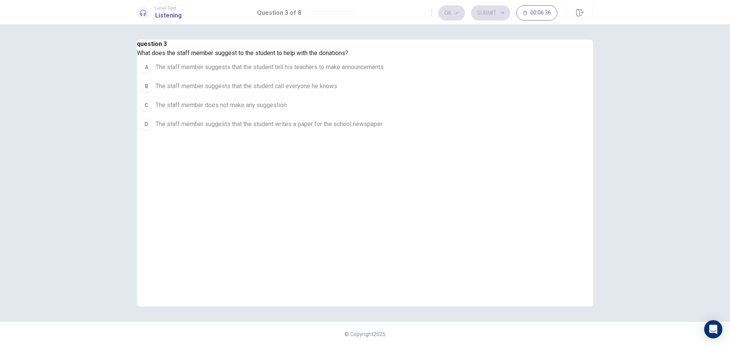
click at [141, 12] on icon at bounding box center [143, 13] width 6 height 6
click at [164, 15] on h1 "Listening" at bounding box center [168, 15] width 27 height 9
click at [176, 14] on h1 "Listening" at bounding box center [168, 15] width 27 height 9
click at [387, 112] on div "question 3 What does the staff member suggest to the student to help with the d…" at bounding box center [262, 173] width 250 height 267
click at [348, 57] on span "What does the staff member suggest to the student to help with the donations?" at bounding box center [242, 52] width 211 height 7
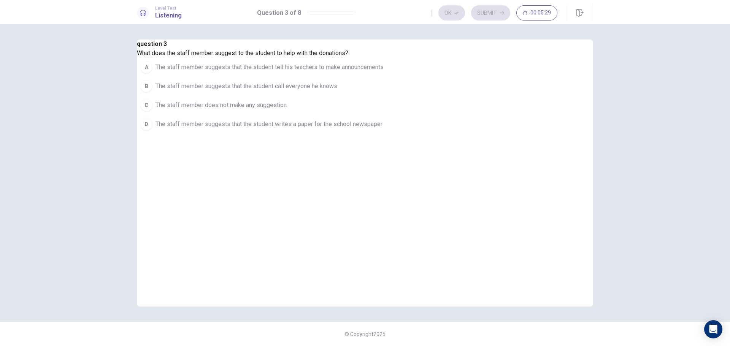
click at [152, 73] on div "A" at bounding box center [146, 67] width 12 height 12
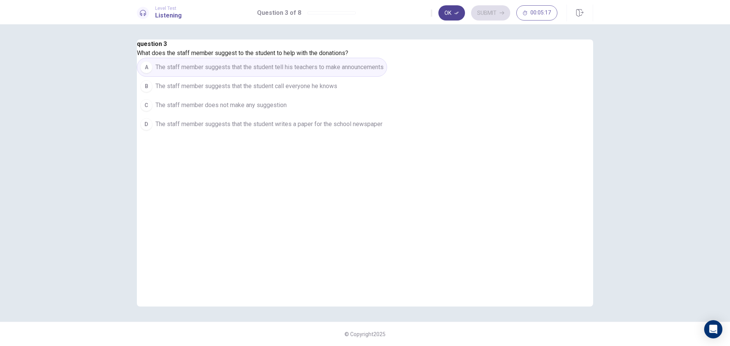
click at [449, 11] on button "Ok" at bounding box center [451, 12] width 27 height 15
click at [486, 15] on button "Submit" at bounding box center [490, 12] width 39 height 15
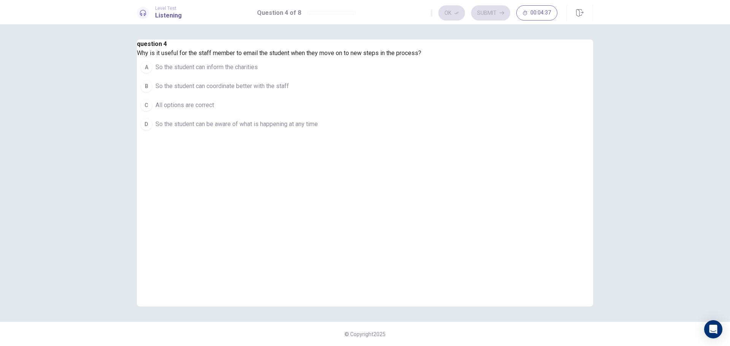
click at [152, 111] on div "C" at bounding box center [146, 105] width 12 height 12
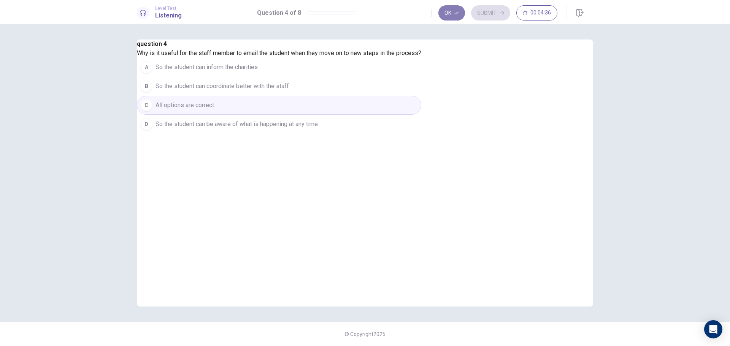
click at [448, 14] on button "Ok" at bounding box center [451, 12] width 27 height 15
click at [491, 12] on button "Submit" at bounding box center [490, 12] width 39 height 15
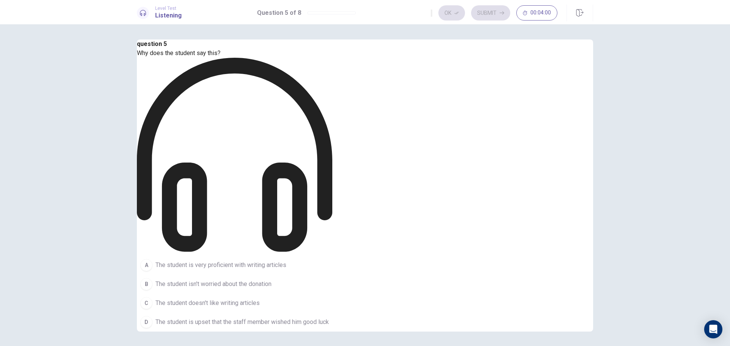
click at [332, 99] on icon at bounding box center [234, 155] width 195 height 195
click at [332, 97] on icon at bounding box center [234, 155] width 195 height 195
click at [332, 98] on icon at bounding box center [234, 155] width 195 height 195
click at [332, 100] on div "question 5 Why does the student say this? A The student is very proficient with…" at bounding box center [234, 186] width 195 height 292
click at [332, 97] on div "question 5 Why does the student say this? A The student is very proficient with…" at bounding box center [234, 186] width 195 height 292
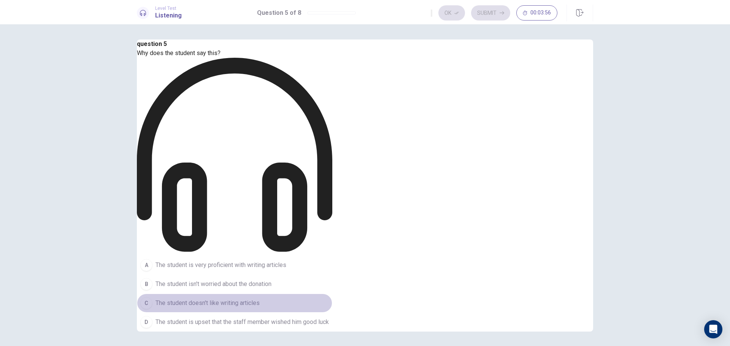
click at [260, 299] on span "The student doesn't like writing articles" at bounding box center [208, 303] width 104 height 9
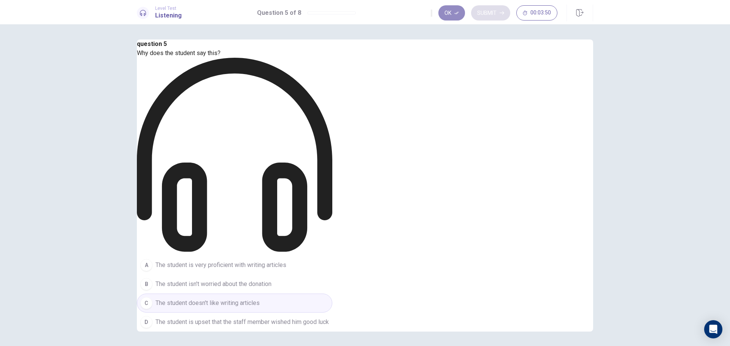
drag, startPoint x: 449, startPoint y: 8, endPoint x: 473, endPoint y: 12, distance: 25.0
click at [449, 8] on button "Ok" at bounding box center [451, 12] width 27 height 15
click at [497, 12] on button "Submit" at bounding box center [490, 12] width 39 height 15
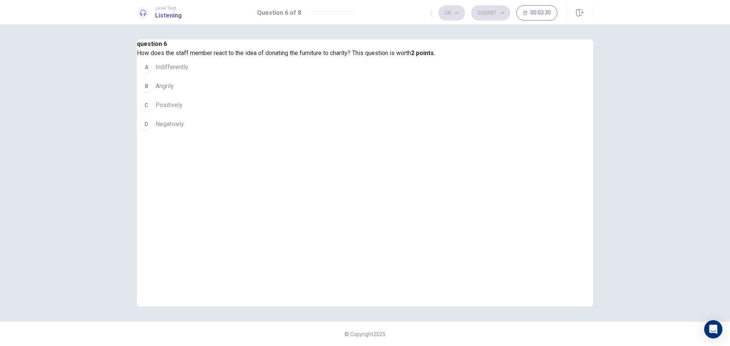
click at [152, 111] on div "C" at bounding box center [146, 105] width 12 height 12
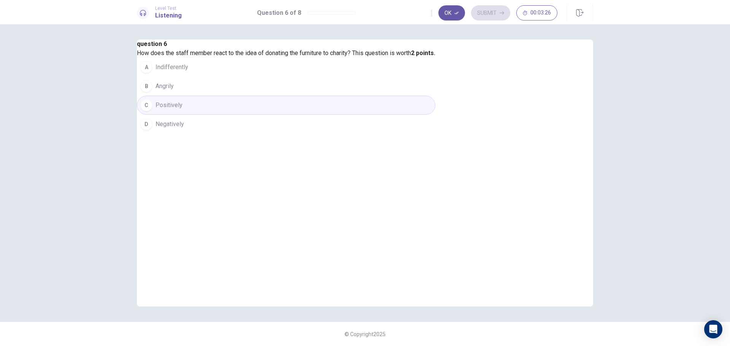
click at [452, 8] on button "Ok" at bounding box center [451, 12] width 27 height 15
click at [485, 12] on button "Submit" at bounding box center [490, 12] width 39 height 15
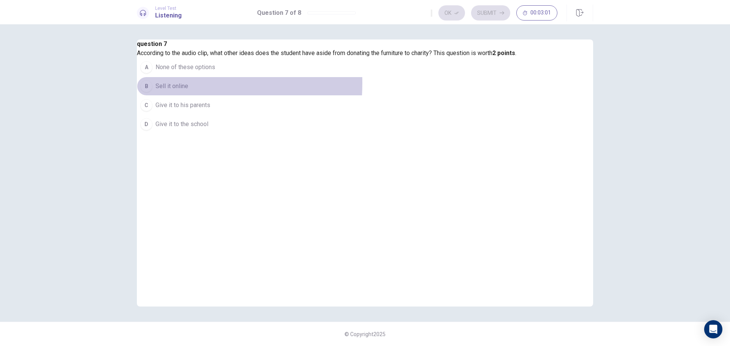
click at [152, 92] on div "B" at bounding box center [146, 86] width 12 height 12
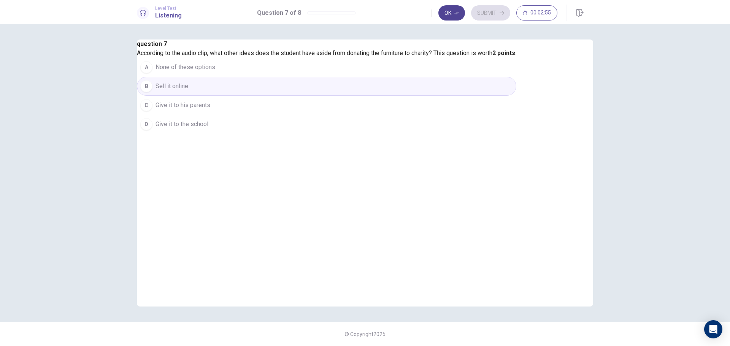
click at [455, 11] on icon "button" at bounding box center [456, 13] width 5 height 5
click at [496, 15] on button "Submit" at bounding box center [490, 12] width 39 height 15
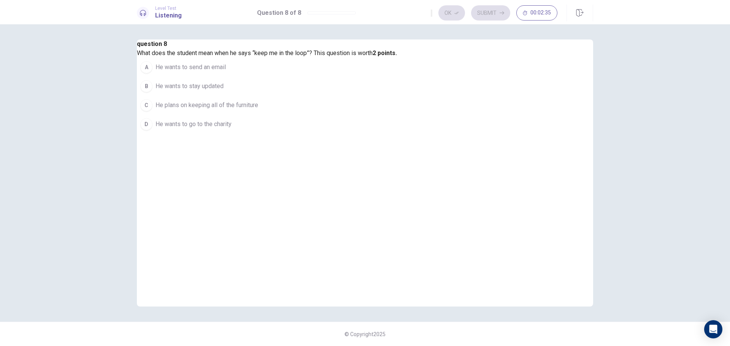
click at [152, 92] on div "B" at bounding box center [146, 86] width 12 height 12
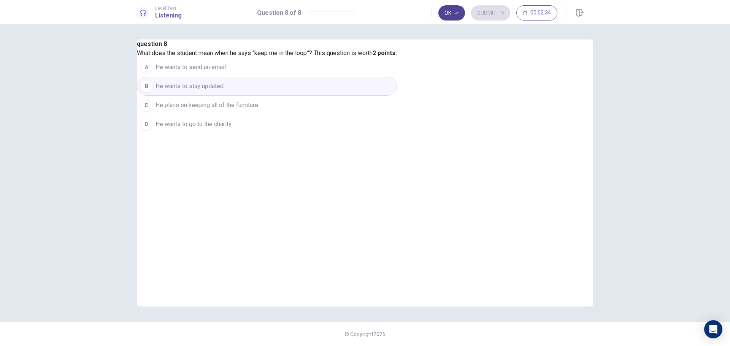
click at [448, 14] on button "Ok" at bounding box center [451, 12] width 27 height 15
click at [493, 16] on button "Submit" at bounding box center [490, 12] width 39 height 15
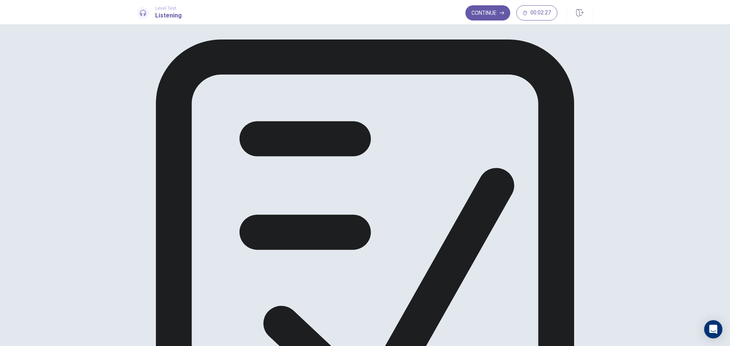
drag, startPoint x: 494, startPoint y: 13, endPoint x: 492, endPoint y: 18, distance: 5.9
click at [494, 13] on button "Continue" at bounding box center [487, 12] width 45 height 15
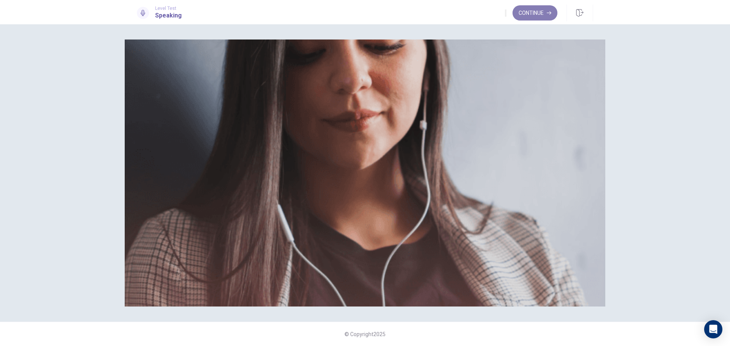
click at [542, 13] on button "Continue" at bounding box center [535, 12] width 45 height 15
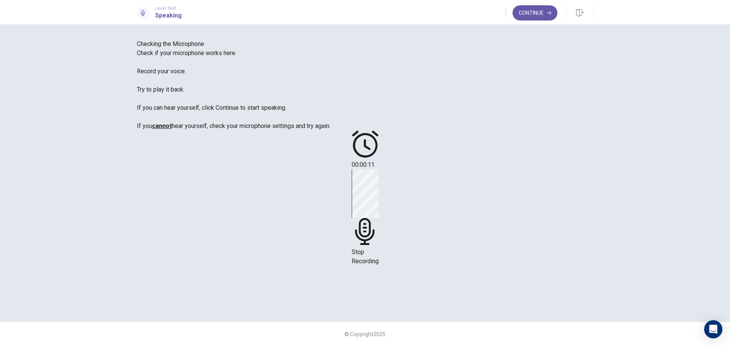
click at [379, 249] on span "Stop Recording" at bounding box center [365, 257] width 27 height 16
click at [381, 228] on button "Record Again" at bounding box center [365, 209] width 32 height 37
click at [172, 130] on u "cannot" at bounding box center [162, 125] width 20 height 7
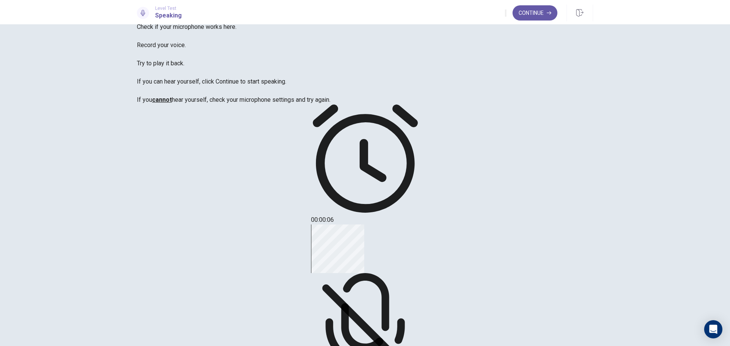
click at [419, 225] on div "Stop Recording" at bounding box center [365, 314] width 108 height 178
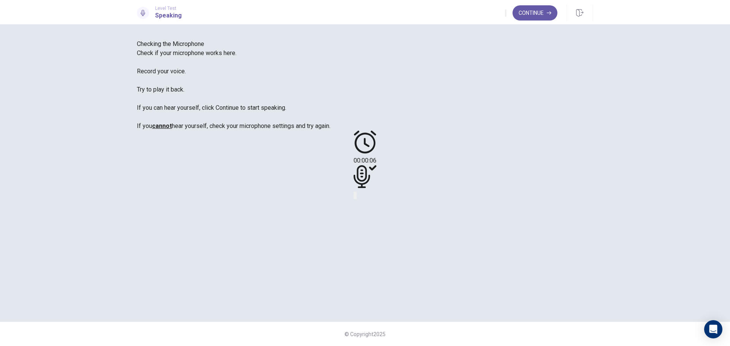
click at [364, 206] on icon "Play Audio" at bounding box center [360, 201] width 7 height 9
click at [506, 15] on icon "button" at bounding box center [506, 15] width 0 height 0
click at [257, 130] on span "Check if your microphone works here. Record your voice. Try to play it back. If…" at bounding box center [234, 89] width 194 height 80
click at [172, 130] on u "cannot" at bounding box center [162, 125] width 20 height 7
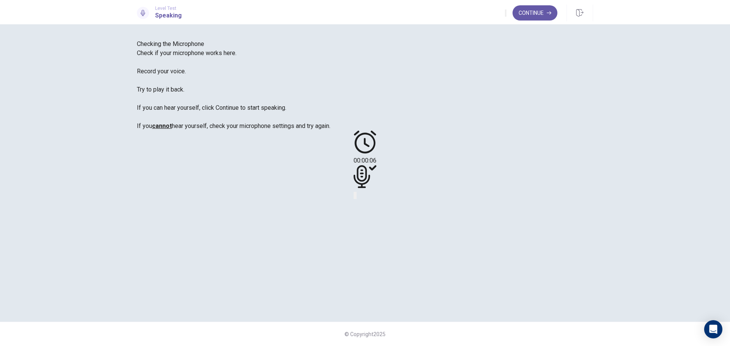
click at [252, 131] on div "Checking the Microphone Check if your microphone works here. Record your voice.…" at bounding box center [365, 85] width 456 height 91
click at [537, 11] on button "Continue" at bounding box center [535, 12] width 45 height 15
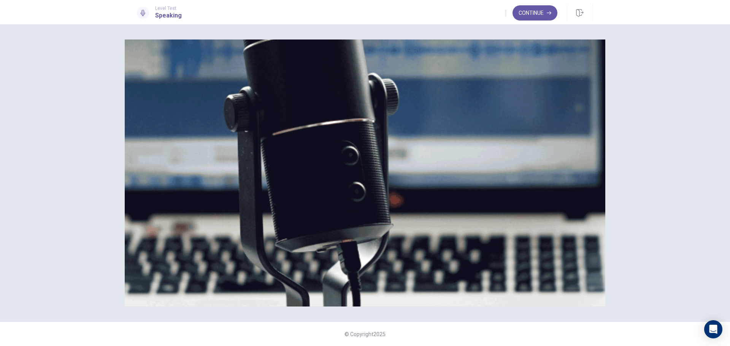
scroll to position [64, 0]
click at [537, 14] on button "Continue" at bounding box center [535, 12] width 45 height 15
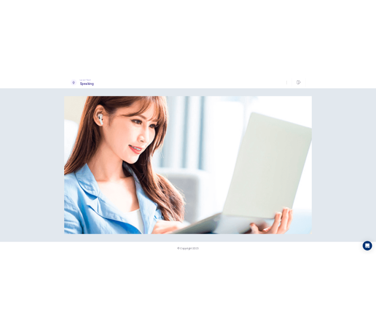
scroll to position [0, 0]
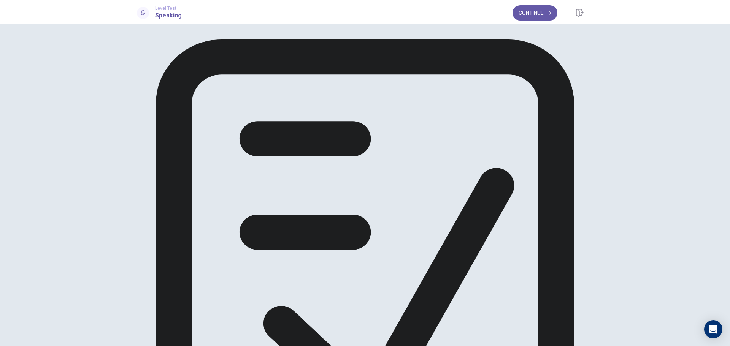
click at [535, 11] on button "Continue" at bounding box center [535, 12] width 45 height 15
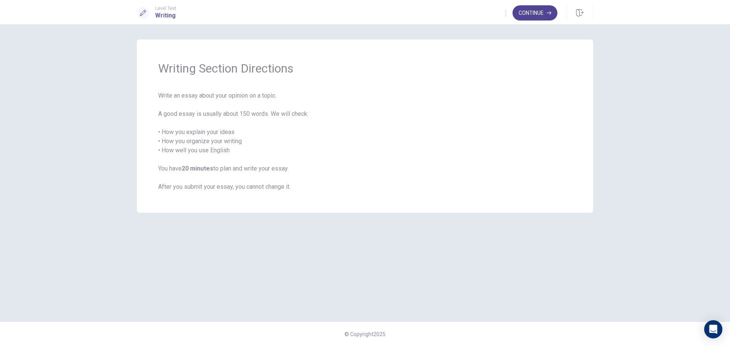
click at [526, 13] on button "Continue" at bounding box center [535, 12] width 45 height 15
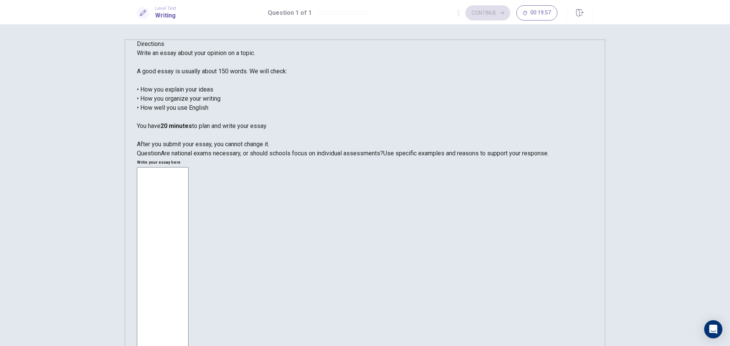
click at [253, 157] on span "Are national exams necessary, or should schools focus on individual assessments?" at bounding box center [272, 153] width 222 height 7
click at [322, 157] on span "Are national exams necessary, or should schools focus on individual assessments?" at bounding box center [272, 153] width 222 height 7
click at [189, 167] on textarea at bounding box center [163, 273] width 52 height 213
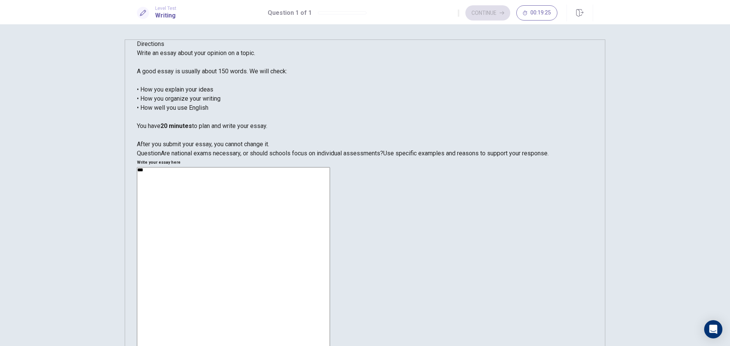
click at [330, 167] on textarea "**" at bounding box center [233, 267] width 193 height 201
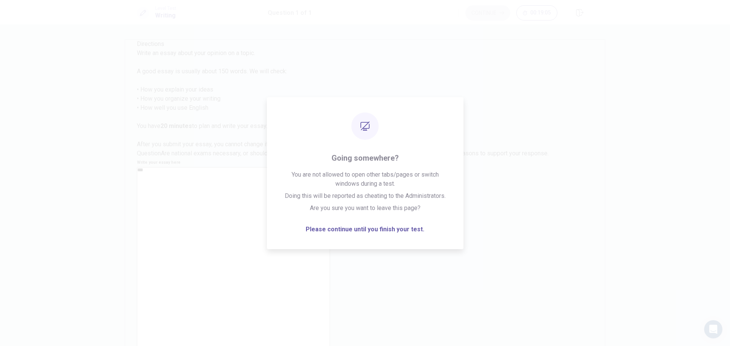
type textarea "**"
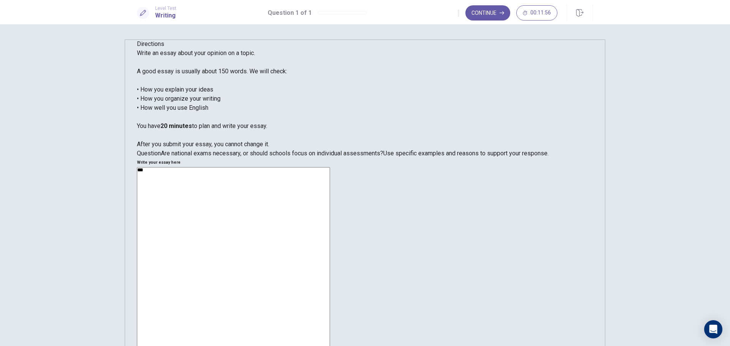
click at [576, 167] on div "** * ​" at bounding box center [365, 268] width 456 height 203
drag, startPoint x: 371, startPoint y: 66, endPoint x: 345, endPoint y: 61, distance: 26.7
click at [345, 61] on div "Directions Write an essay about your opinion on a topic. A good essay is usuall…" at bounding box center [365, 210] width 456 height 340
click at [330, 167] on textarea at bounding box center [233, 267] width 193 height 201
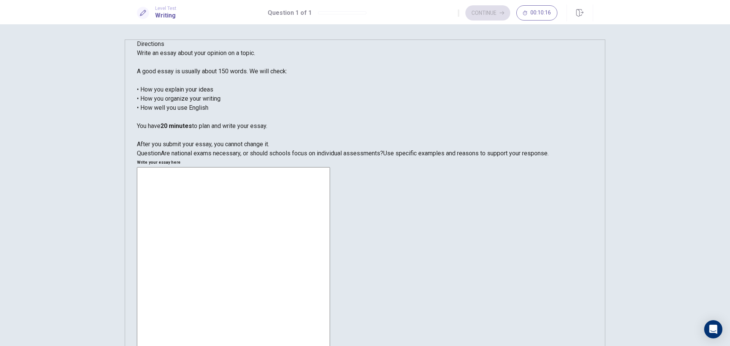
click at [330, 167] on textarea at bounding box center [233, 267] width 193 height 201
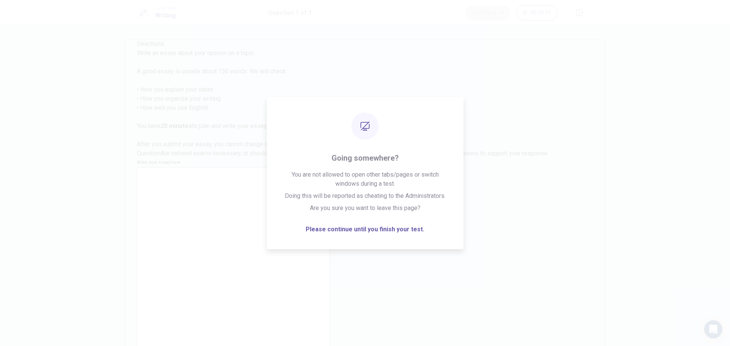
click at [330, 167] on textarea at bounding box center [233, 267] width 193 height 201
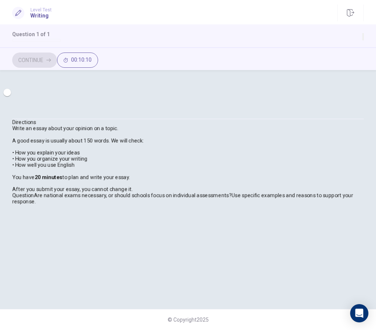
scroll to position [42, 0]
click at [302, 49] on div "Continue 00:09:59" at bounding box center [188, 58] width 376 height 23
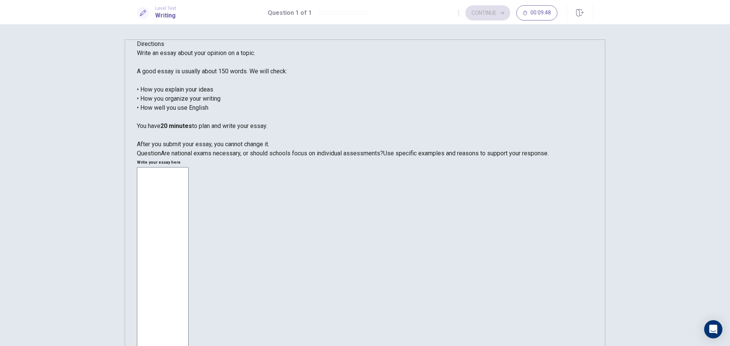
click at [189, 167] on textarea at bounding box center [163, 273] width 52 height 213
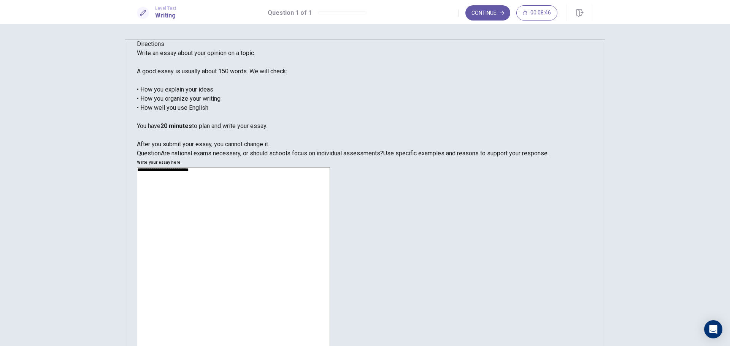
click at [330, 167] on textarea "**********" at bounding box center [233, 267] width 193 height 201
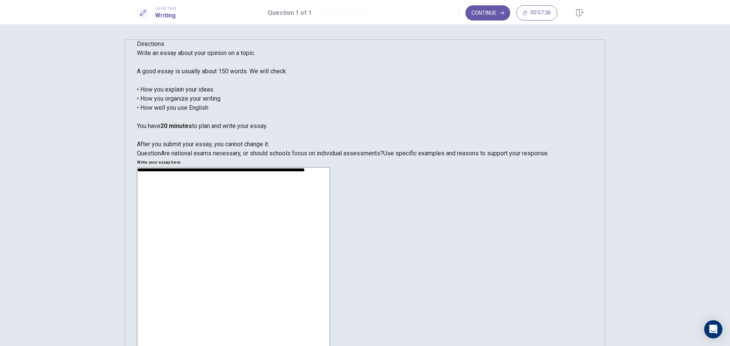
click at [330, 167] on textarea "**********" at bounding box center [233, 267] width 193 height 201
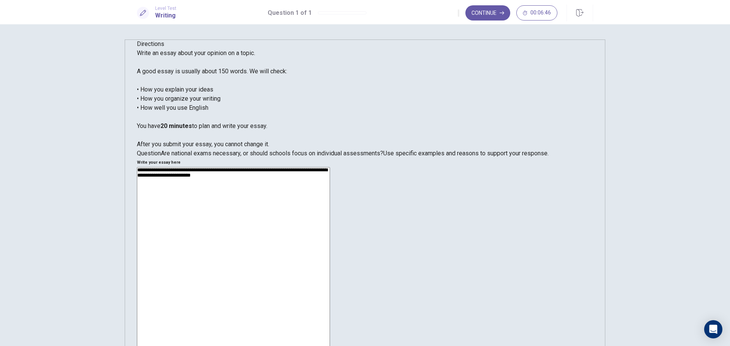
click at [330, 167] on textarea "**********" at bounding box center [233, 267] width 193 height 201
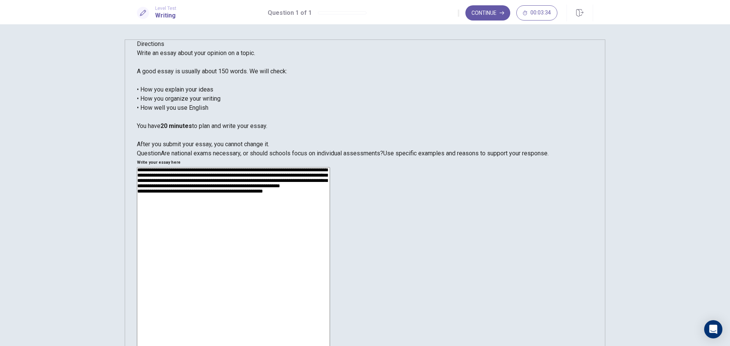
click at [330, 167] on textarea "**********" at bounding box center [233, 267] width 193 height 201
click at [578, 167] on div "**********" at bounding box center [365, 268] width 456 height 203
click at [330, 167] on textarea "**********" at bounding box center [233, 267] width 193 height 201
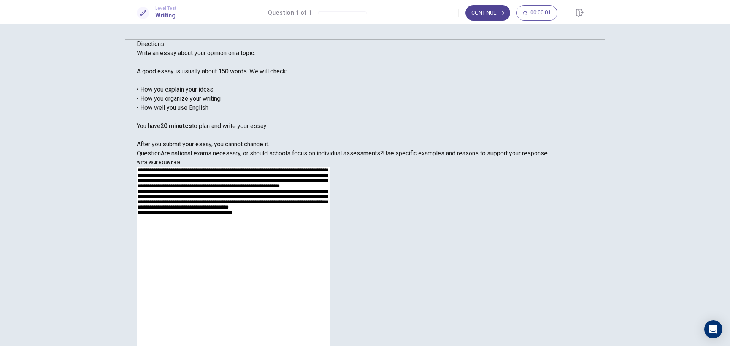
type textarea "**********"
click at [491, 6] on button "Continue" at bounding box center [487, 12] width 45 height 15
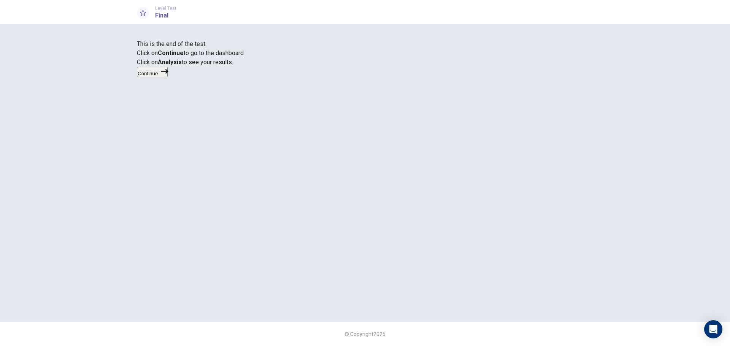
click at [168, 77] on button "Continue" at bounding box center [152, 72] width 31 height 10
